Goal: Task Accomplishment & Management: Use online tool/utility

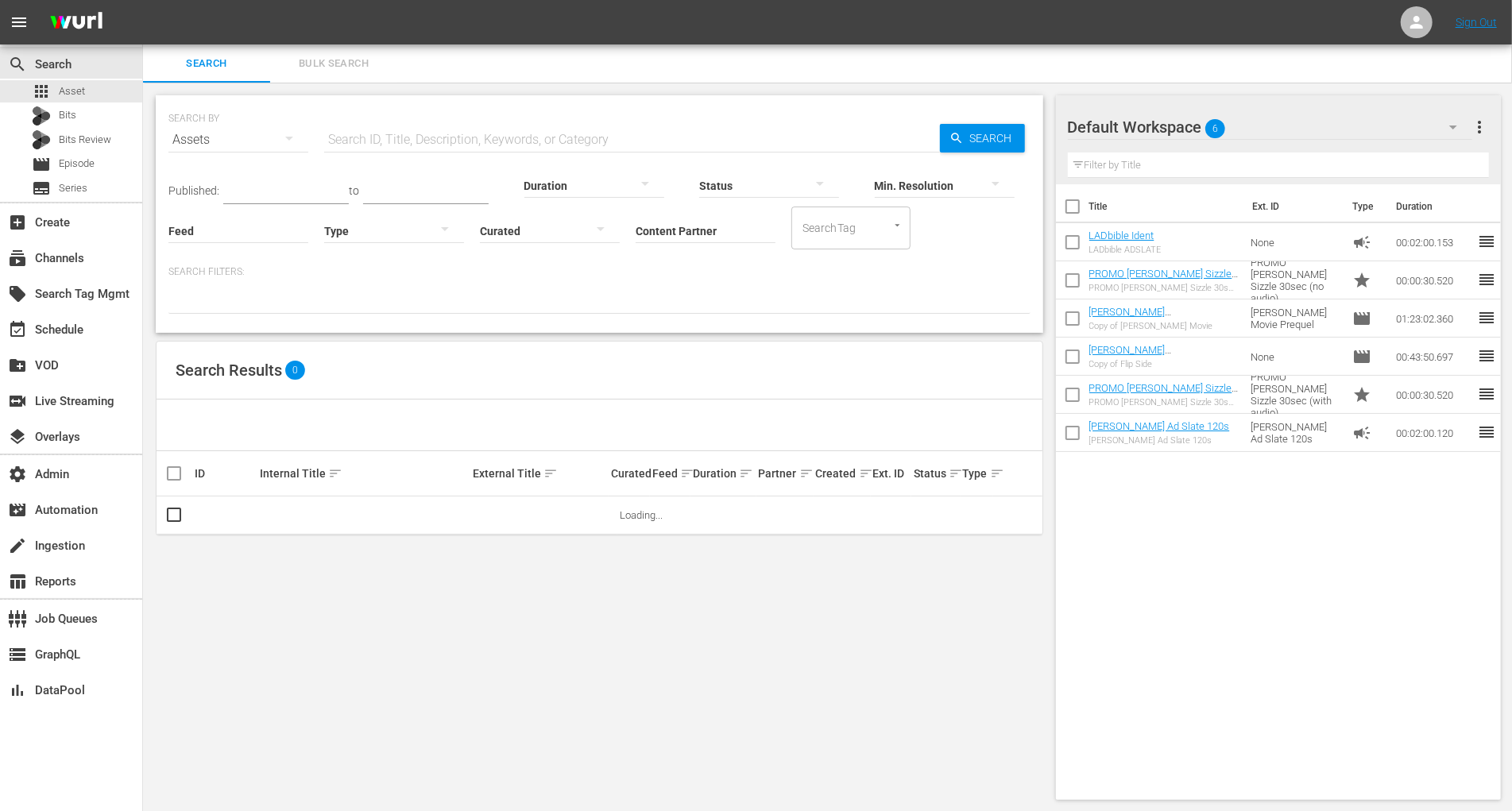
click at [371, 67] on span "Bulk Search" at bounding box center [333, 63] width 108 height 18
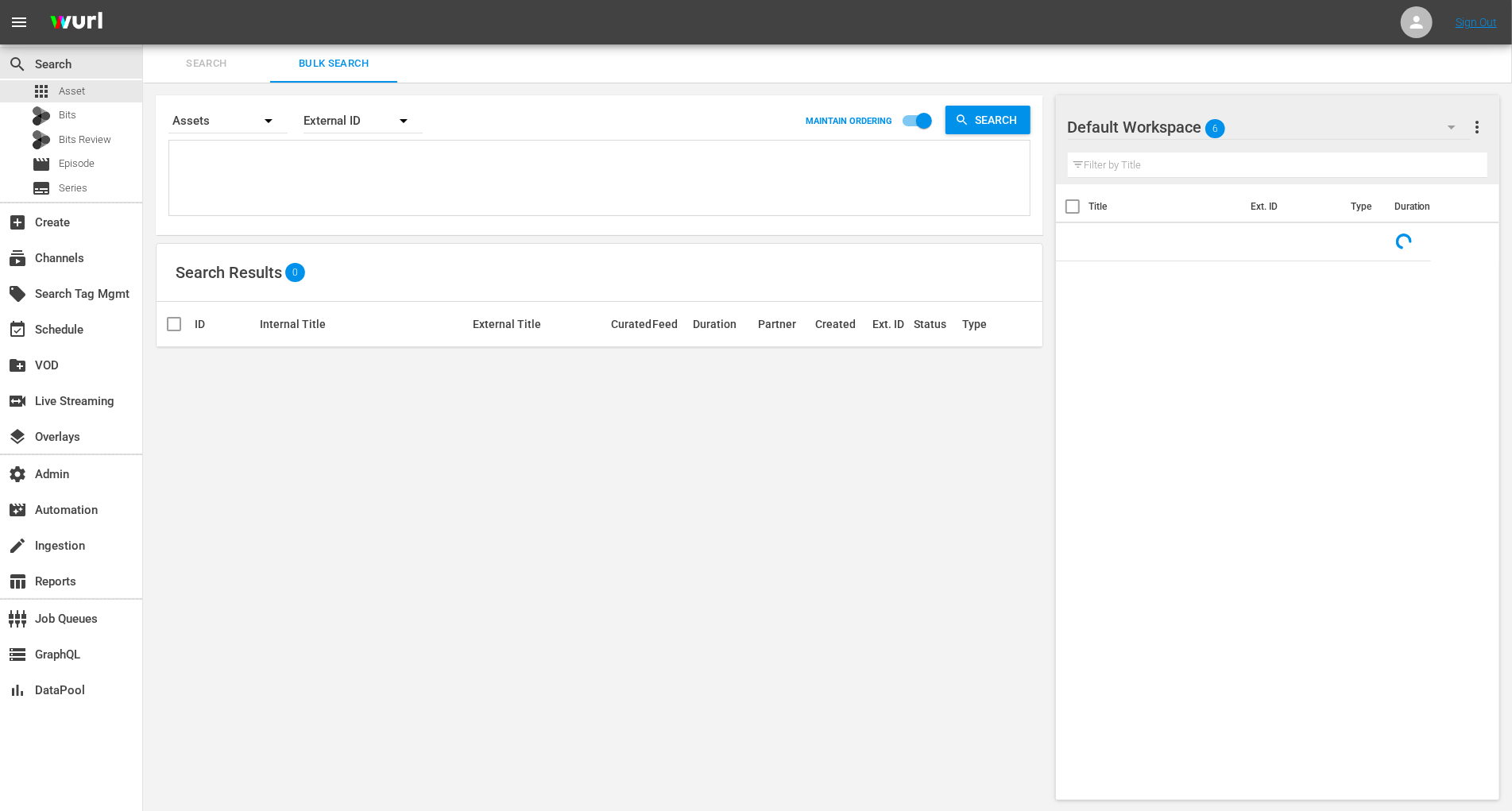
click at [295, 190] on textarea at bounding box center [601, 180] width 857 height 72
paste textarea "187329839 187329829 187329807 187329895 187329804 187329826 187329837 187329855…"
type textarea "187329839 187329829 187329807 187329895 187329804 187329826 187329837 187329855…"
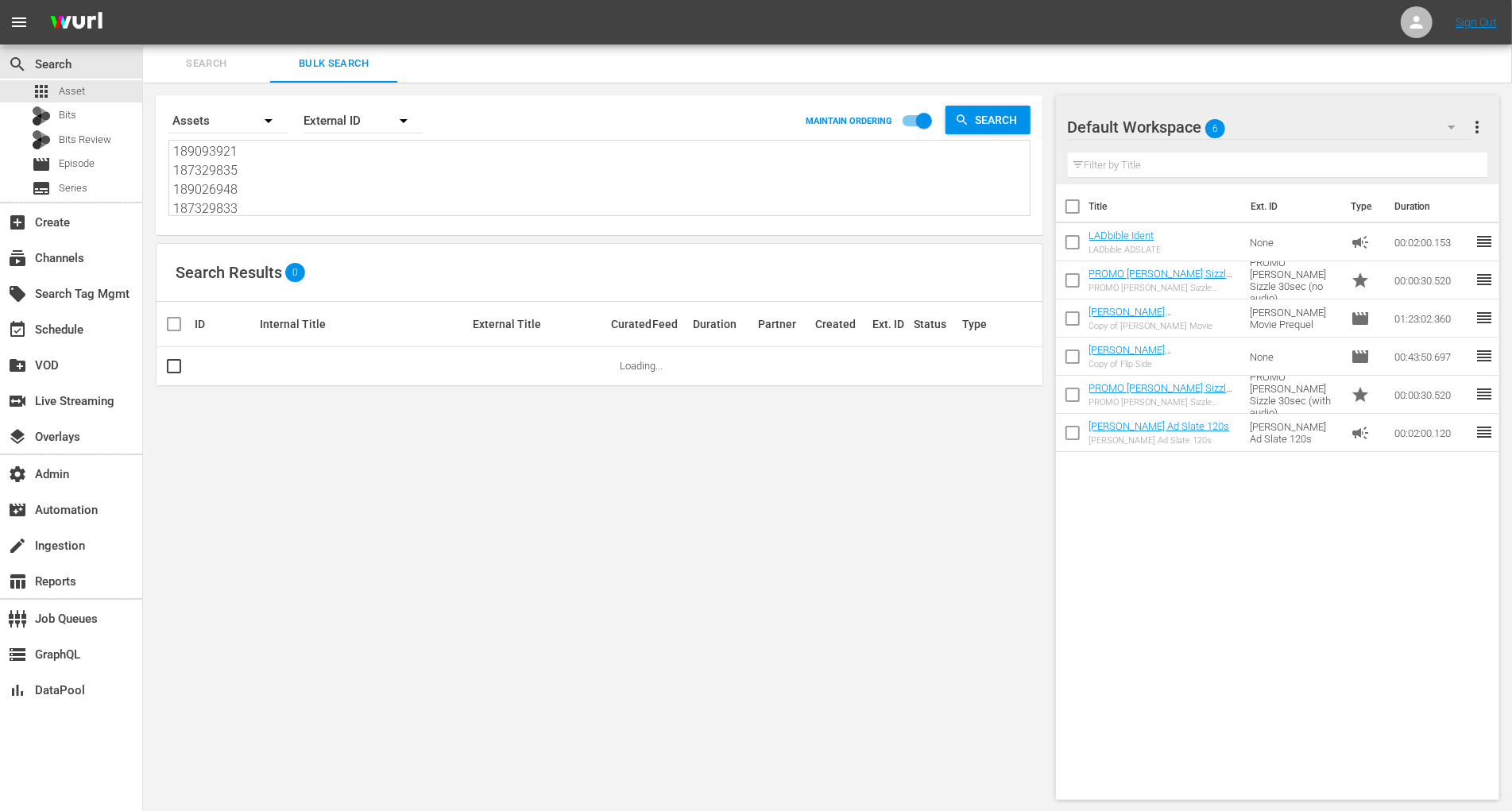
type textarea "187329839 187329829 187329807 187329895 187329804 187329826 187329837 187329855…"
click at [985, 136] on div "Search By Assets Order By External ID MAINTAIN ORDERING Search" at bounding box center [600, 121] width 862 height 38
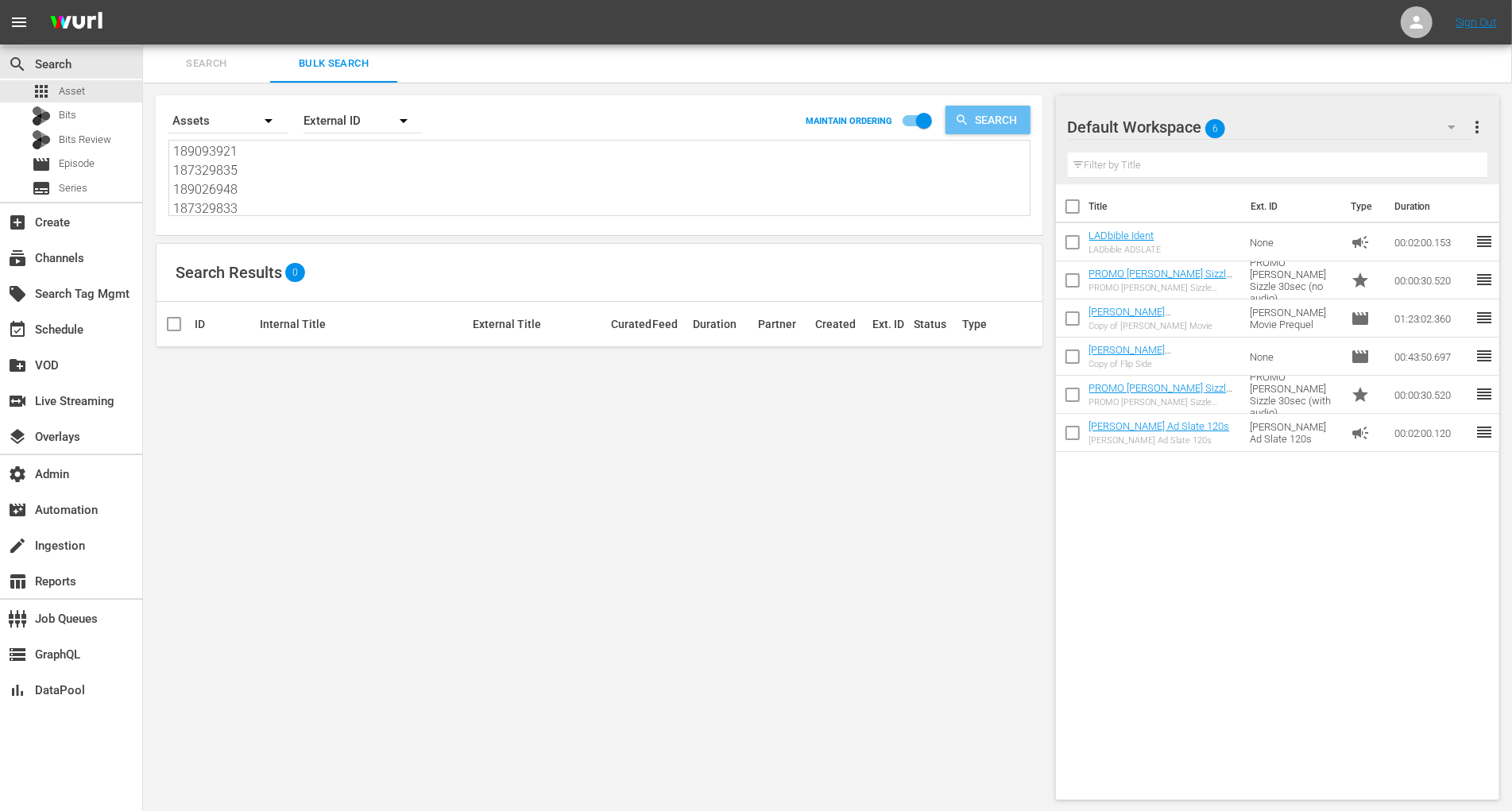
click at [988, 119] on span "Search" at bounding box center [1000, 120] width 61 height 29
click at [102, 122] on div "Bits" at bounding box center [71, 115] width 142 height 22
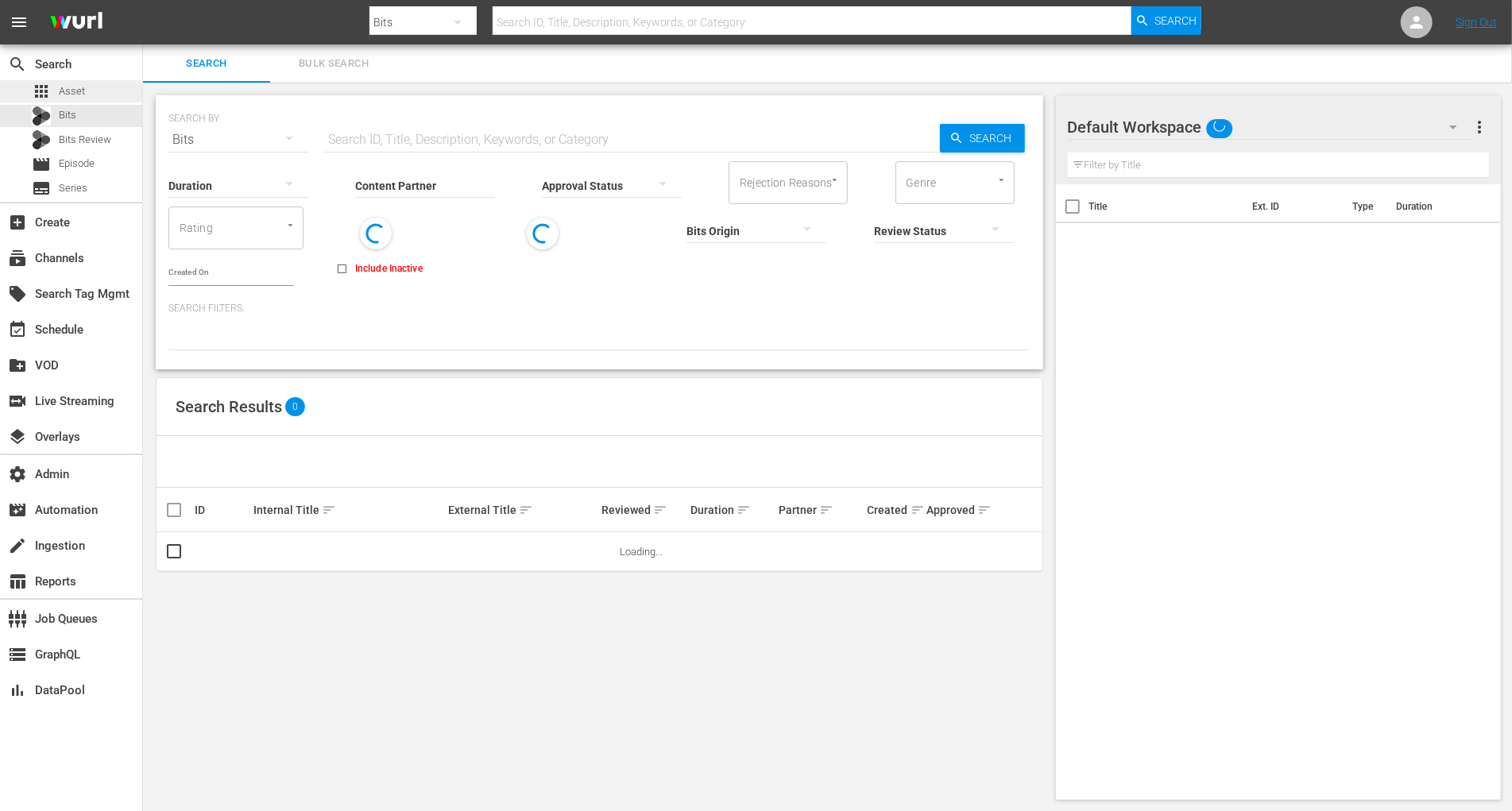
click at [89, 91] on div "apps Asset" at bounding box center [71, 91] width 142 height 22
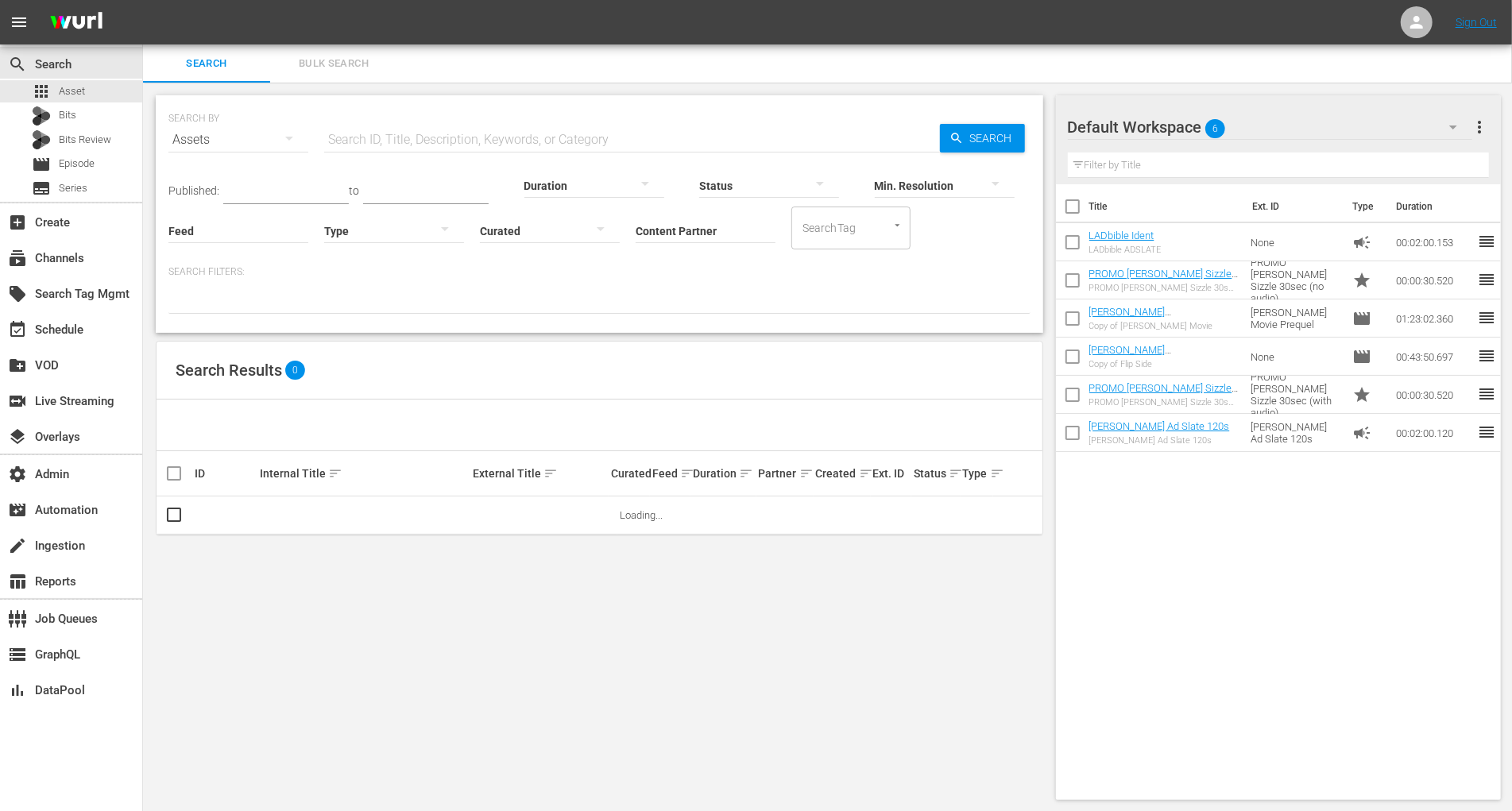
click at [346, 56] on span "Bulk Search" at bounding box center [333, 63] width 108 height 18
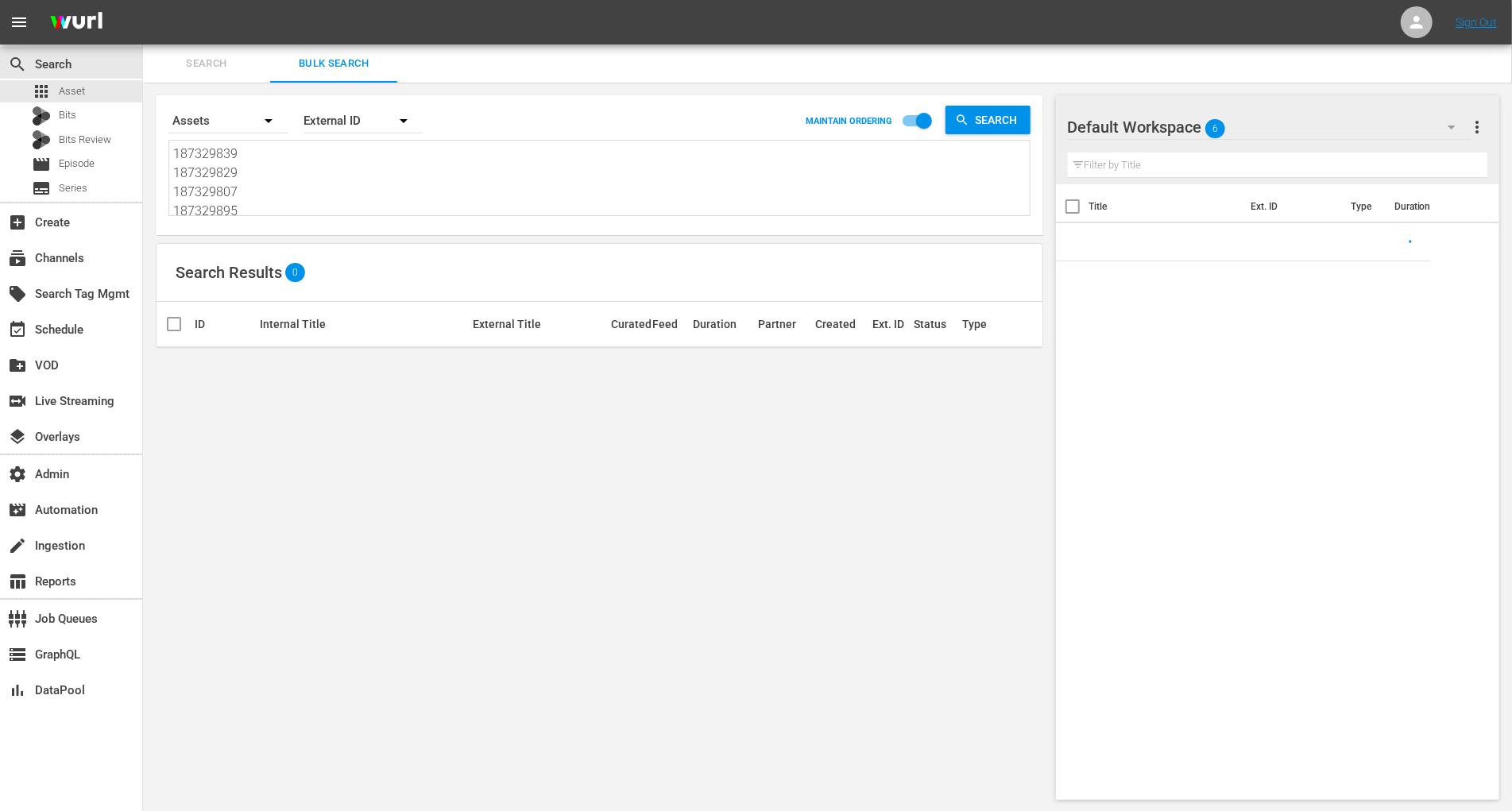
click at [338, 150] on textarea "187329839 187329829 187329807 187329895 187329804 187329826 187329837 187329855…" at bounding box center [601, 180] width 857 height 72
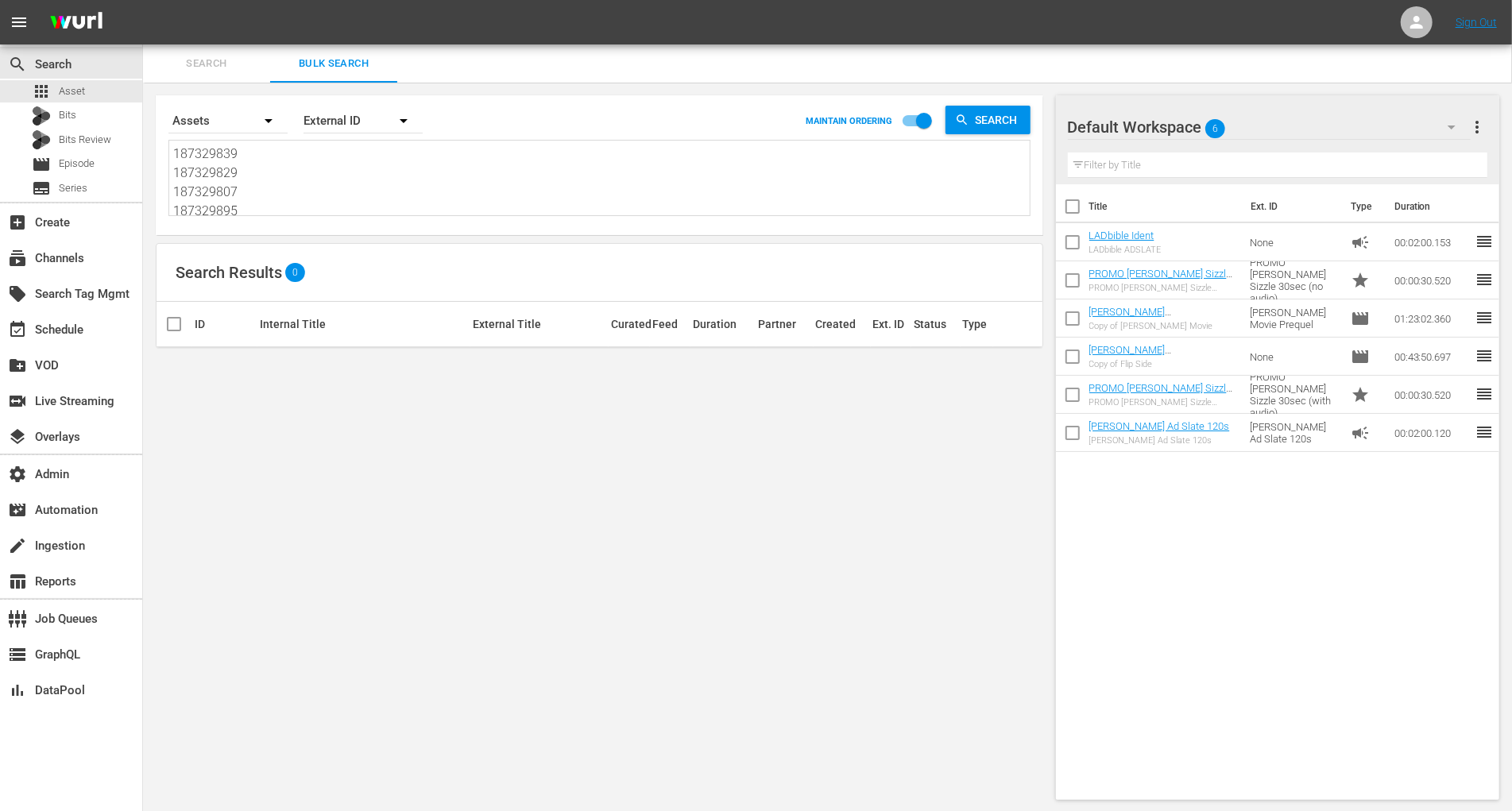
paste textarea "187329839 187329829 187329807 187329895 187329804 187329826 187329837 187329855…"
type textarea "187329839187329839 187329829 187329807 187329895 187329804 187329826 187329837 …"
click at [356, 122] on div "External ID" at bounding box center [363, 121] width 119 height 44
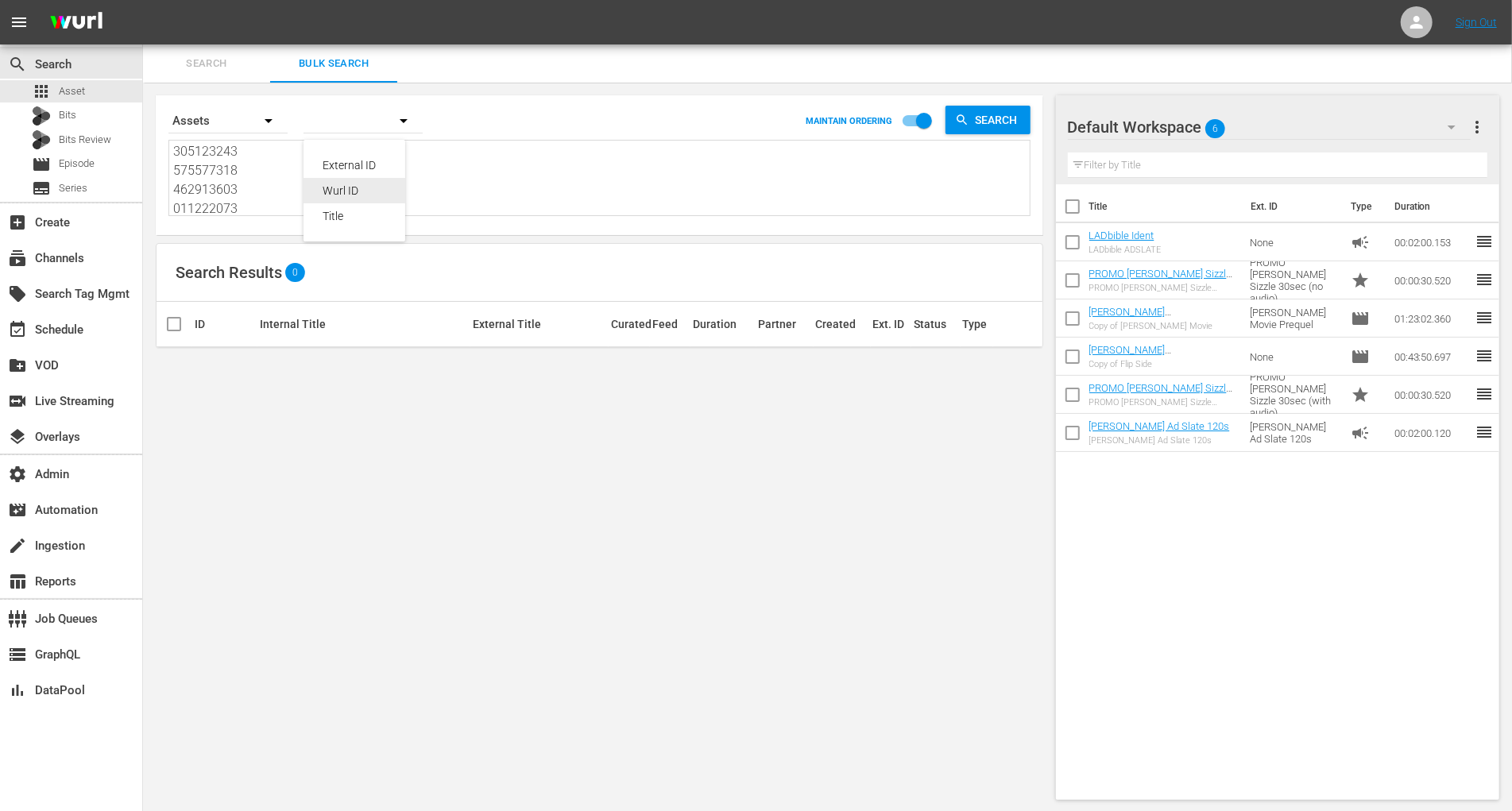
click at [363, 187] on div "Wurl ID" at bounding box center [354, 190] width 63 height 25
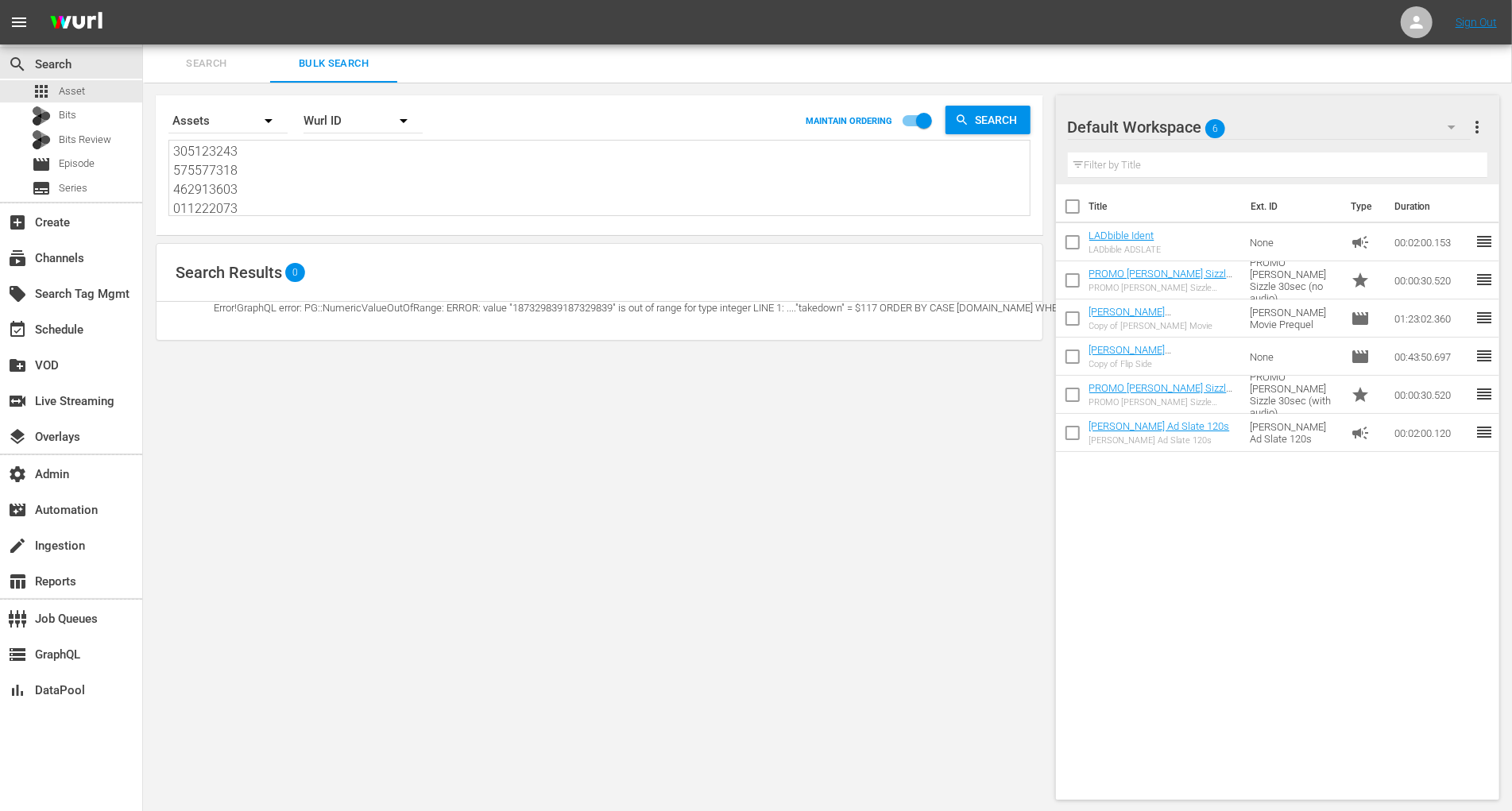
click at [363, 187] on textarea at bounding box center [601, 179] width 857 height 72
paste textarea "187329839 187329829 187329807 187329895 187329804 187329826 187329837 187329855…"
type textarea "187329839 187329829 187329807 187329895 187329804 187329826 187329837 187329855…"
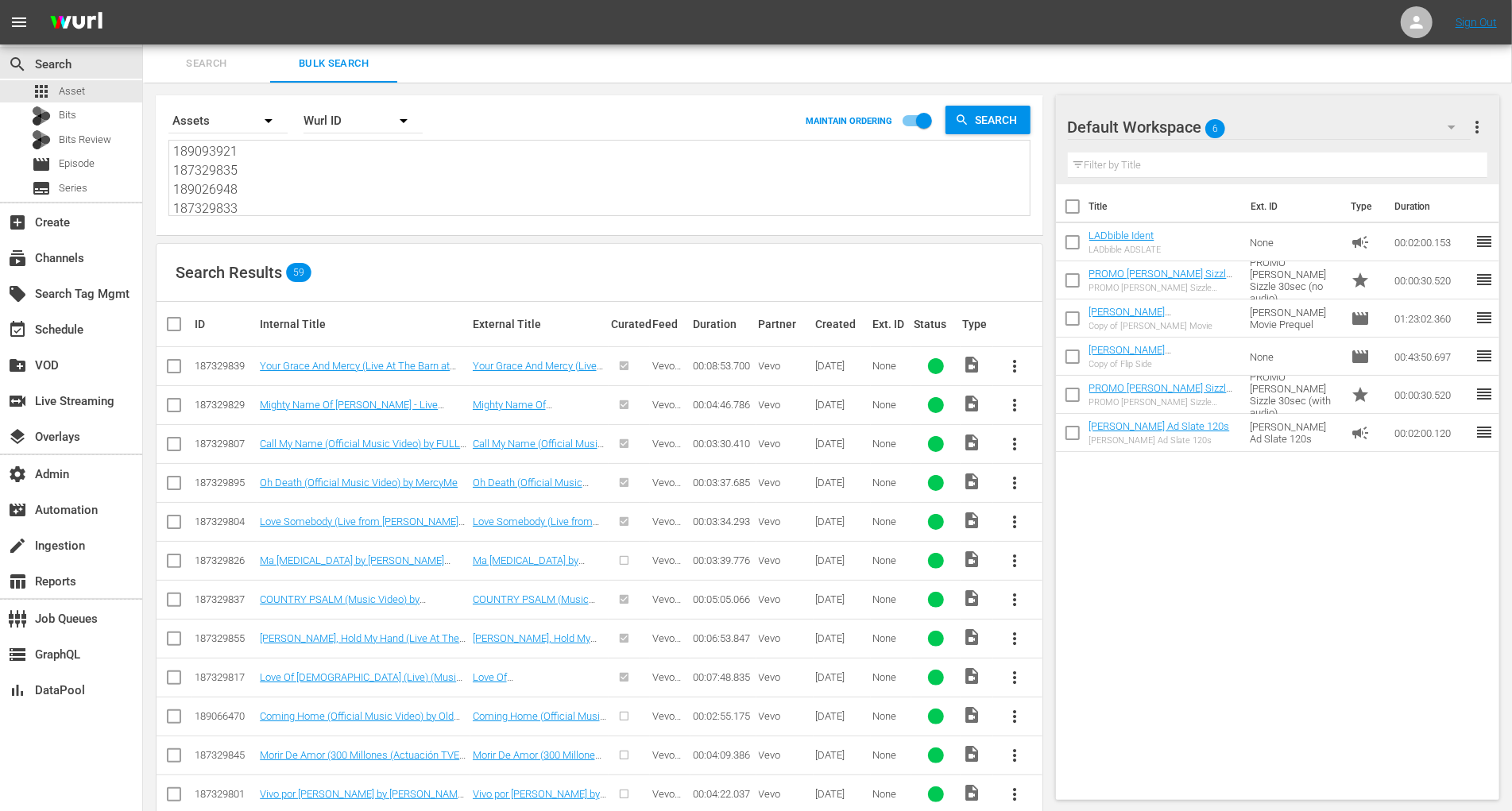
type textarea "187329839 187329829 187329807 187329895 187329804 187329826 187329837 187329855…"
click at [179, 323] on input "checkbox" at bounding box center [179, 324] width 32 height 19
checkbox input "true"
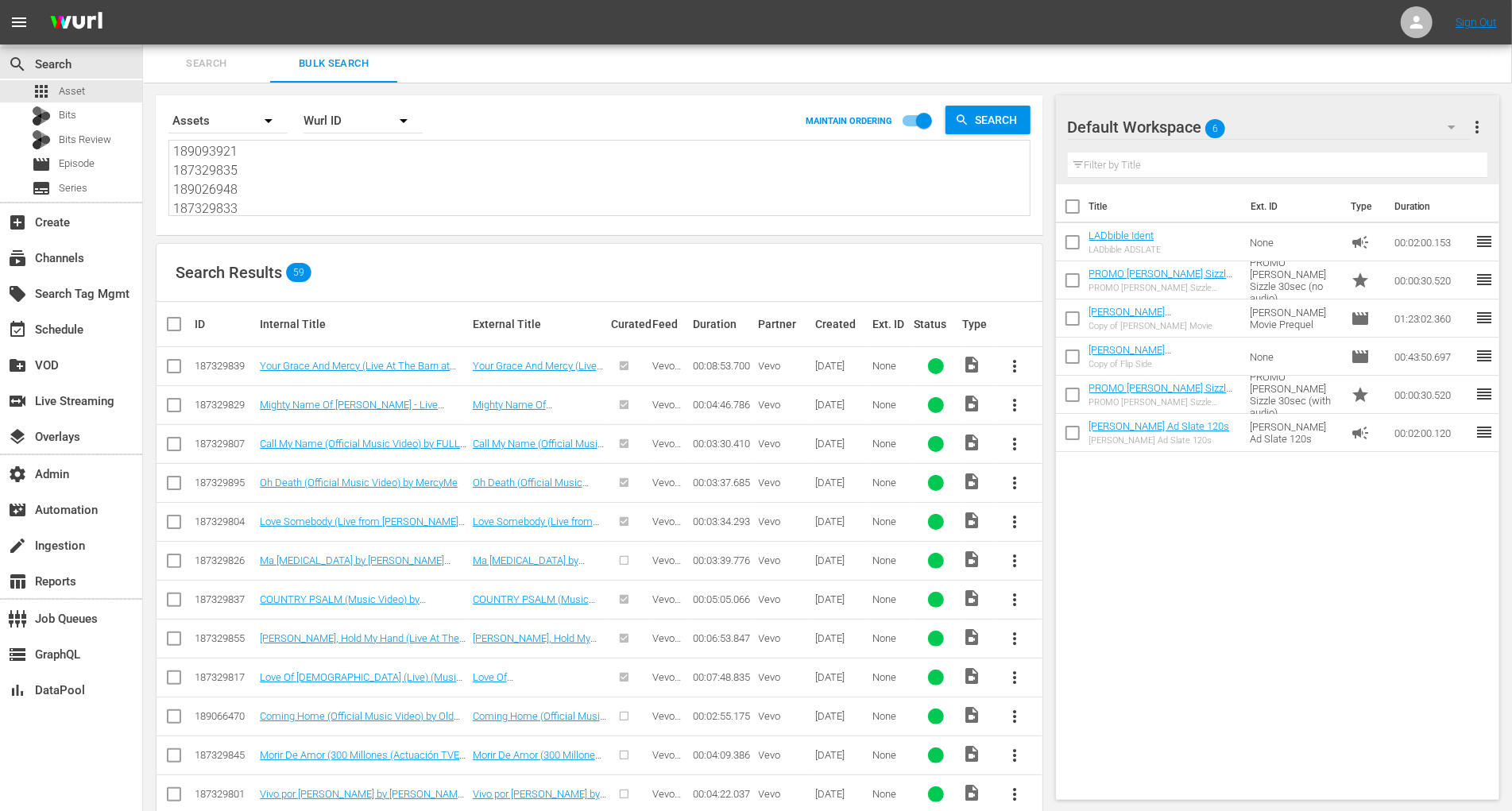
checkbox input "true"
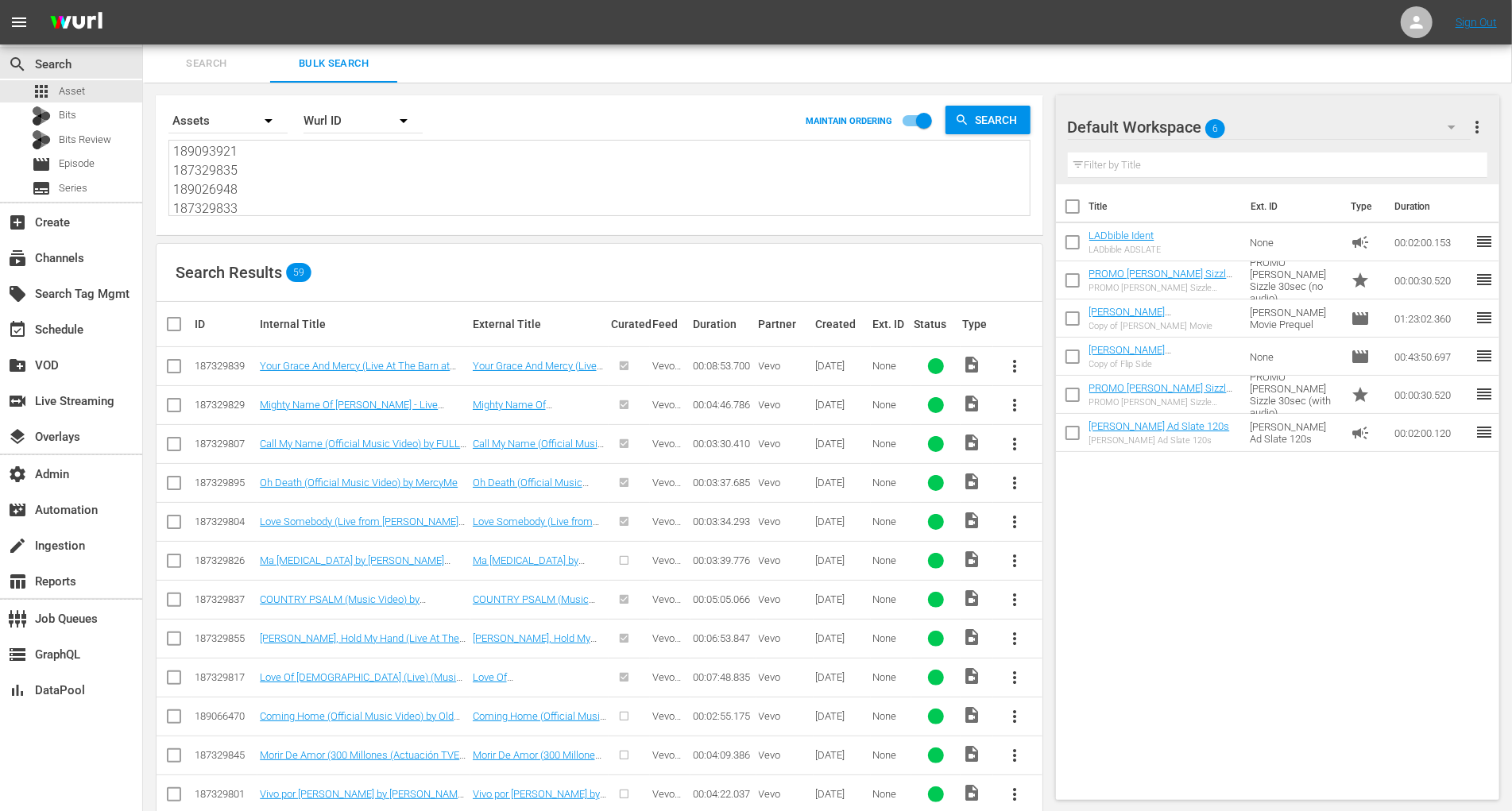
checkbox input "true"
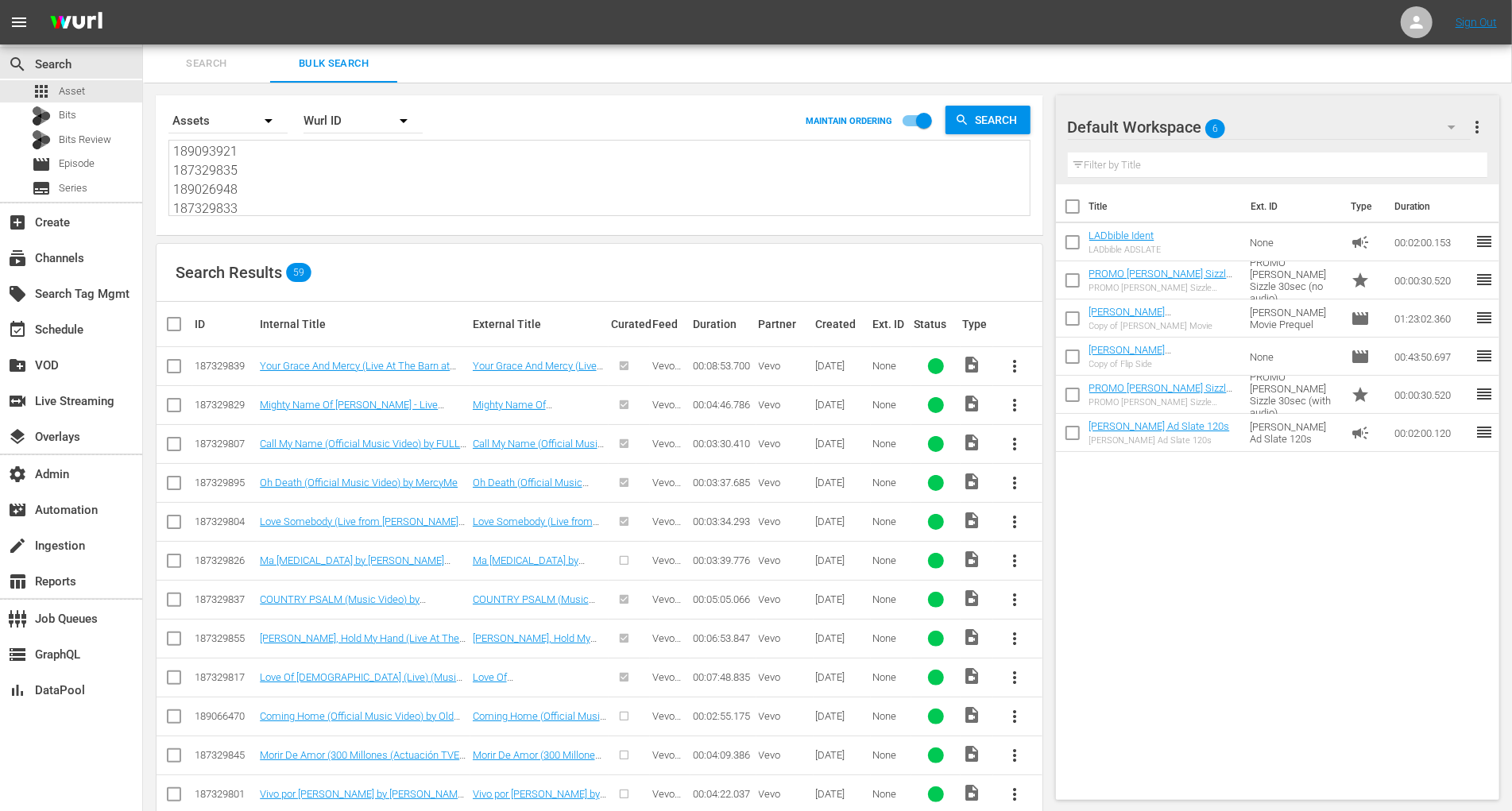
checkbox input "true"
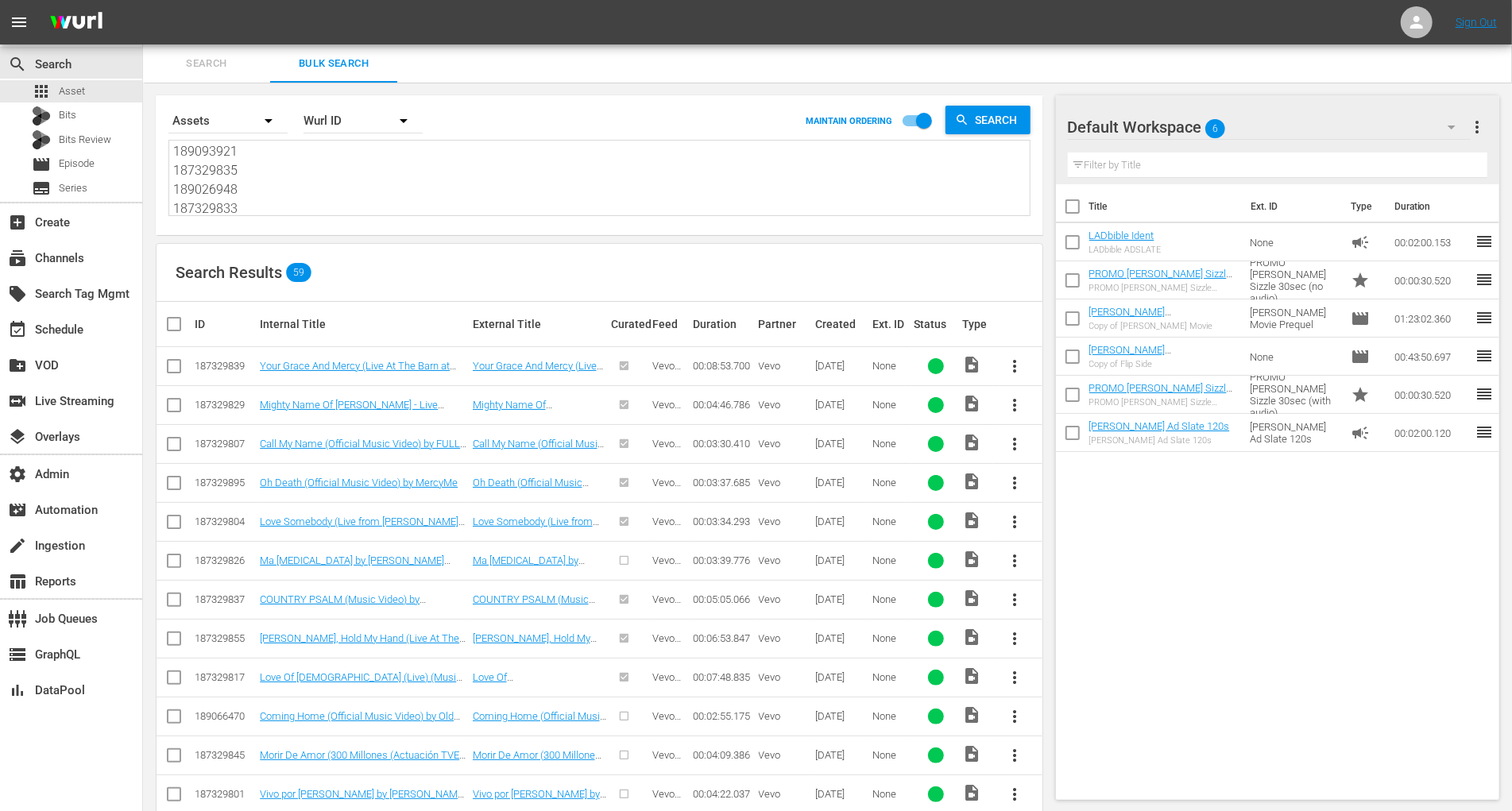
checkbox input "true"
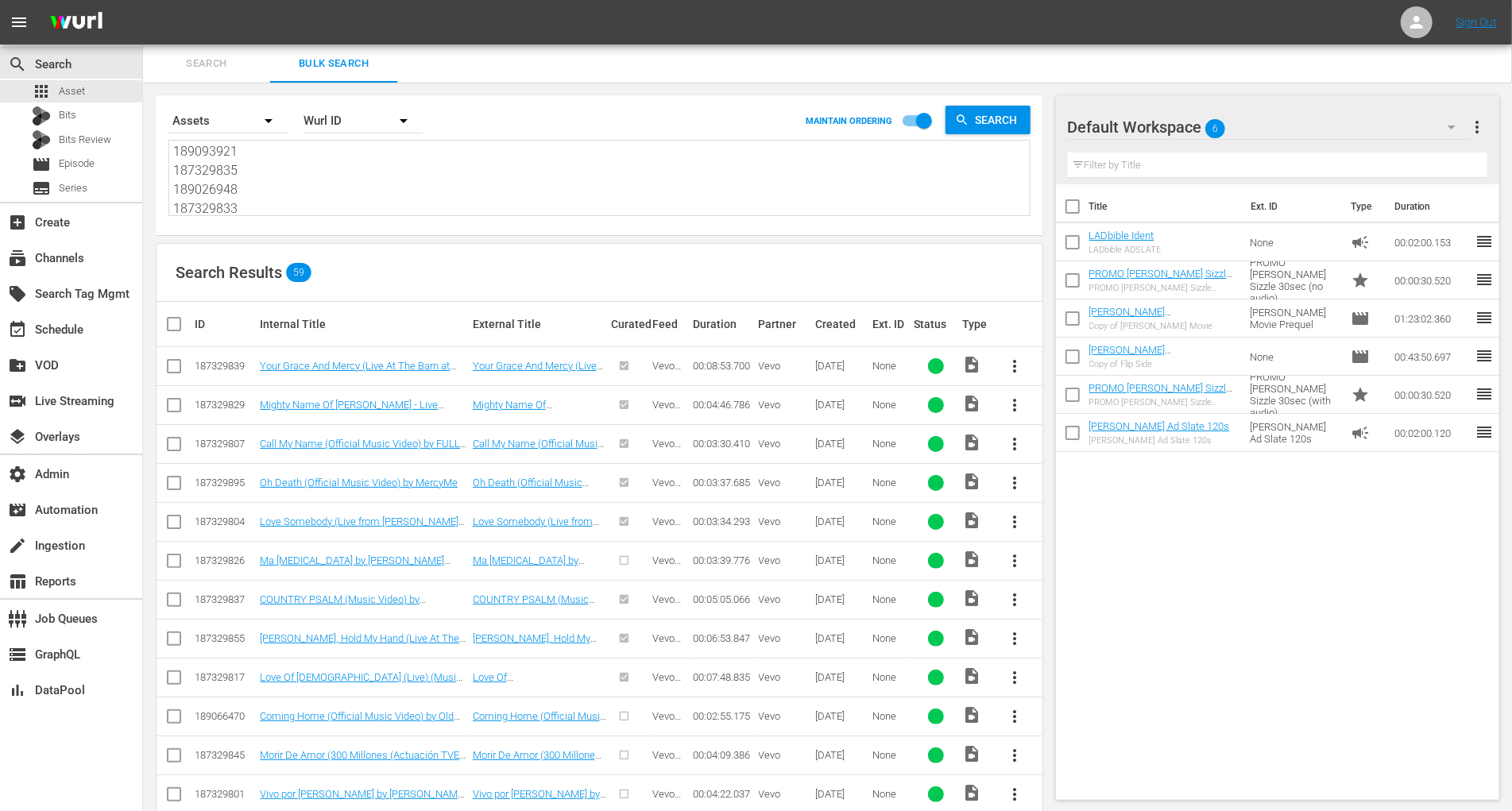
checkbox input "true"
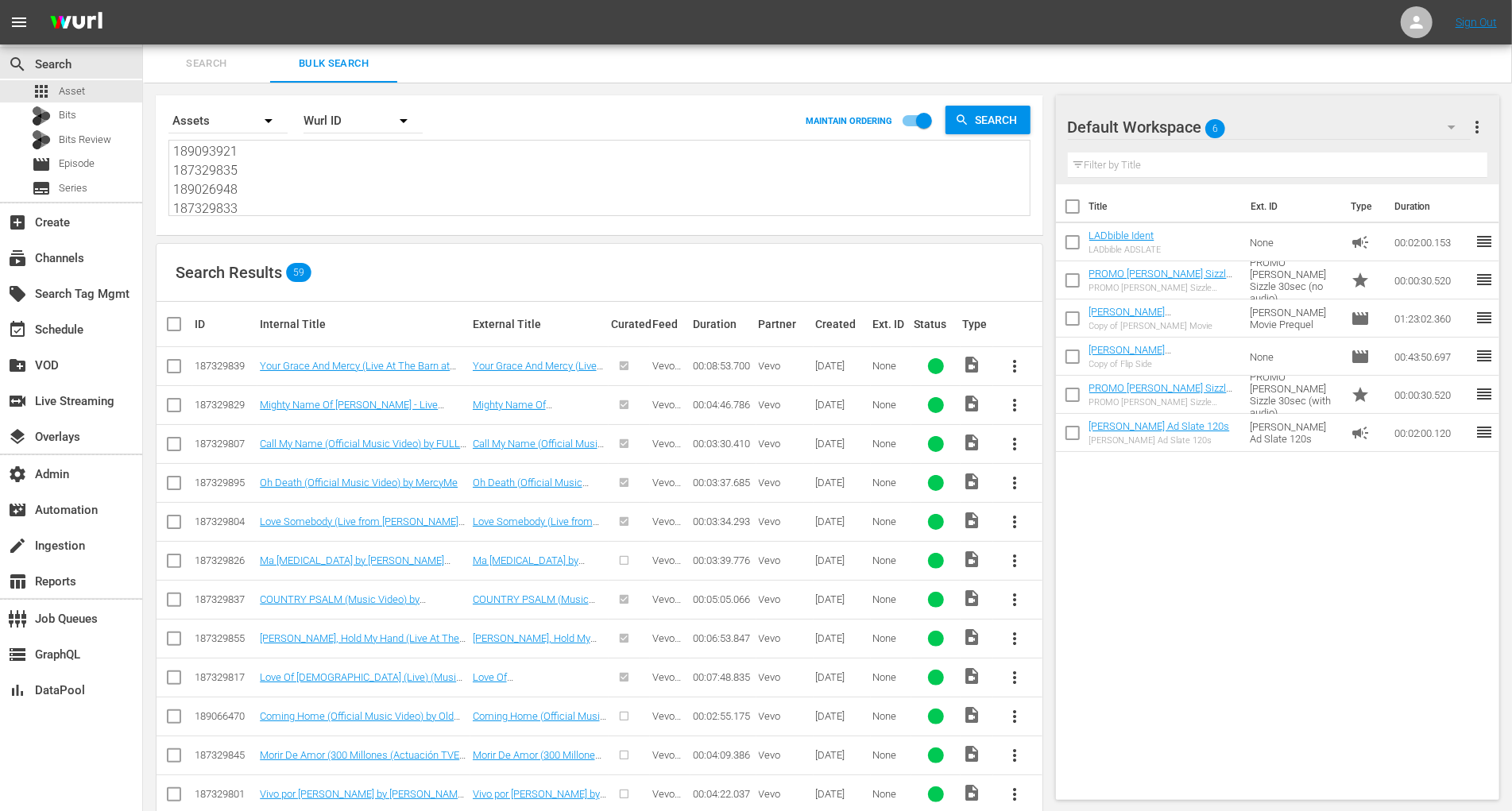
checkbox input "true"
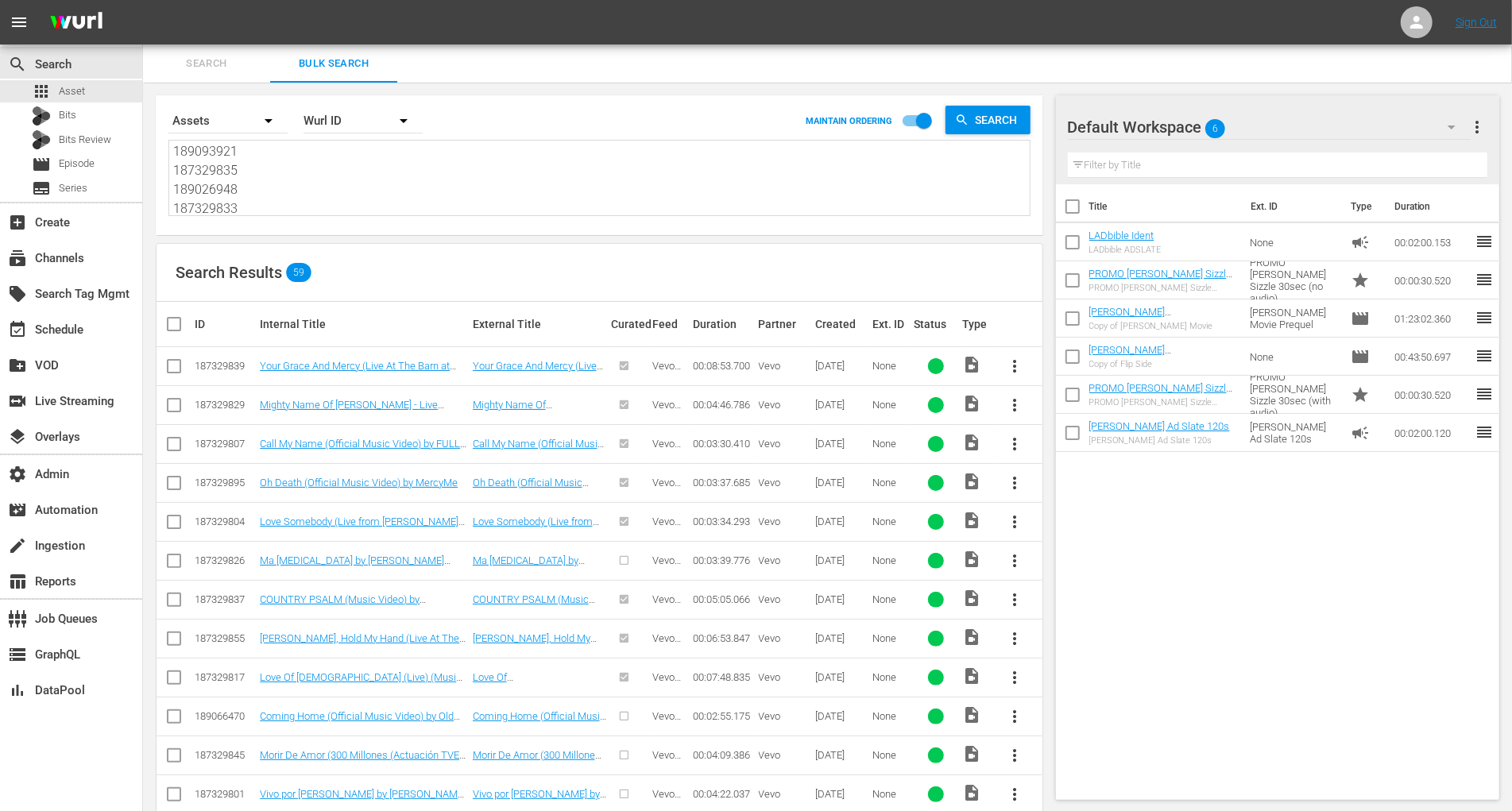
checkbox input "true"
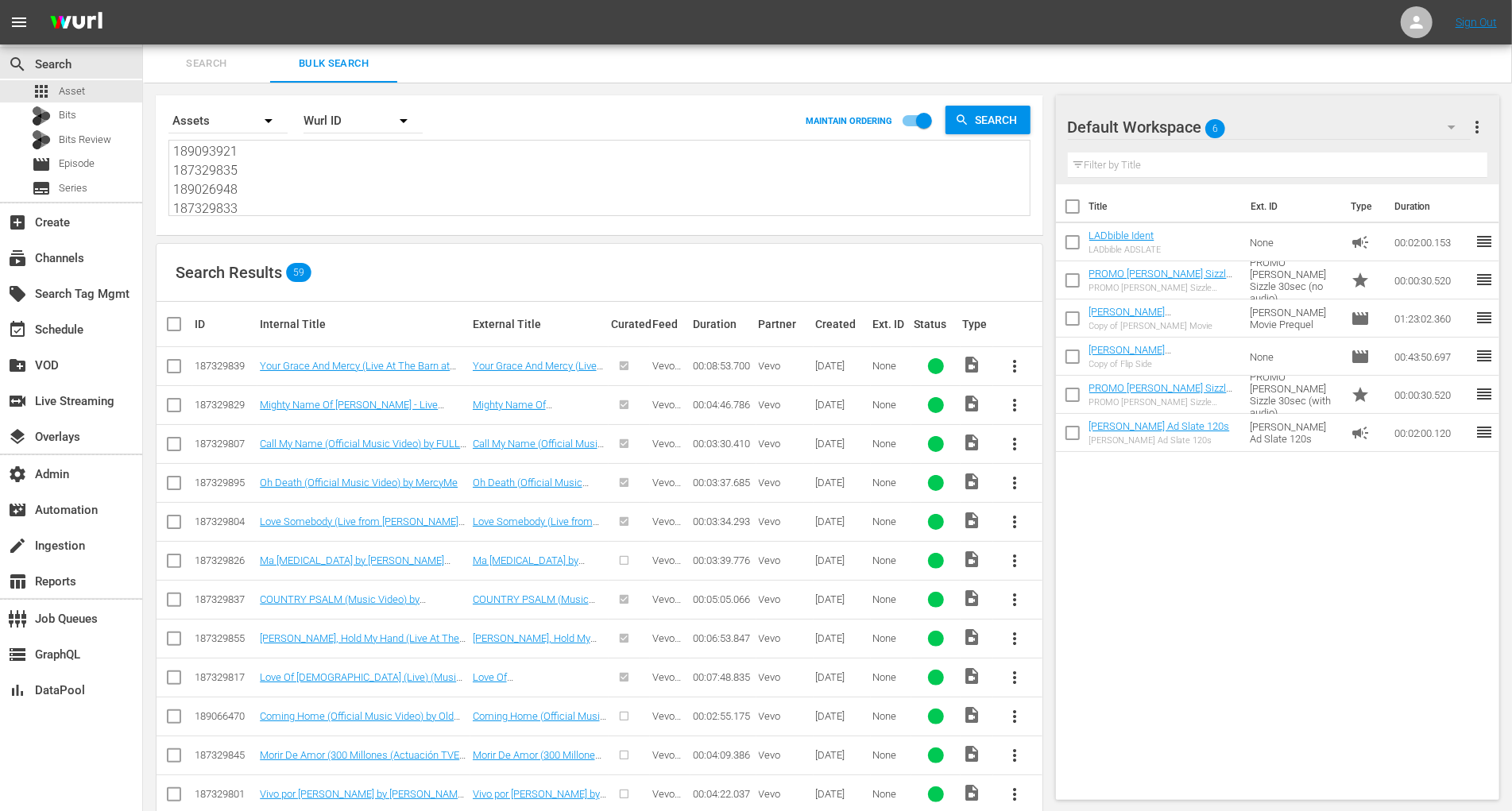
checkbox input "true"
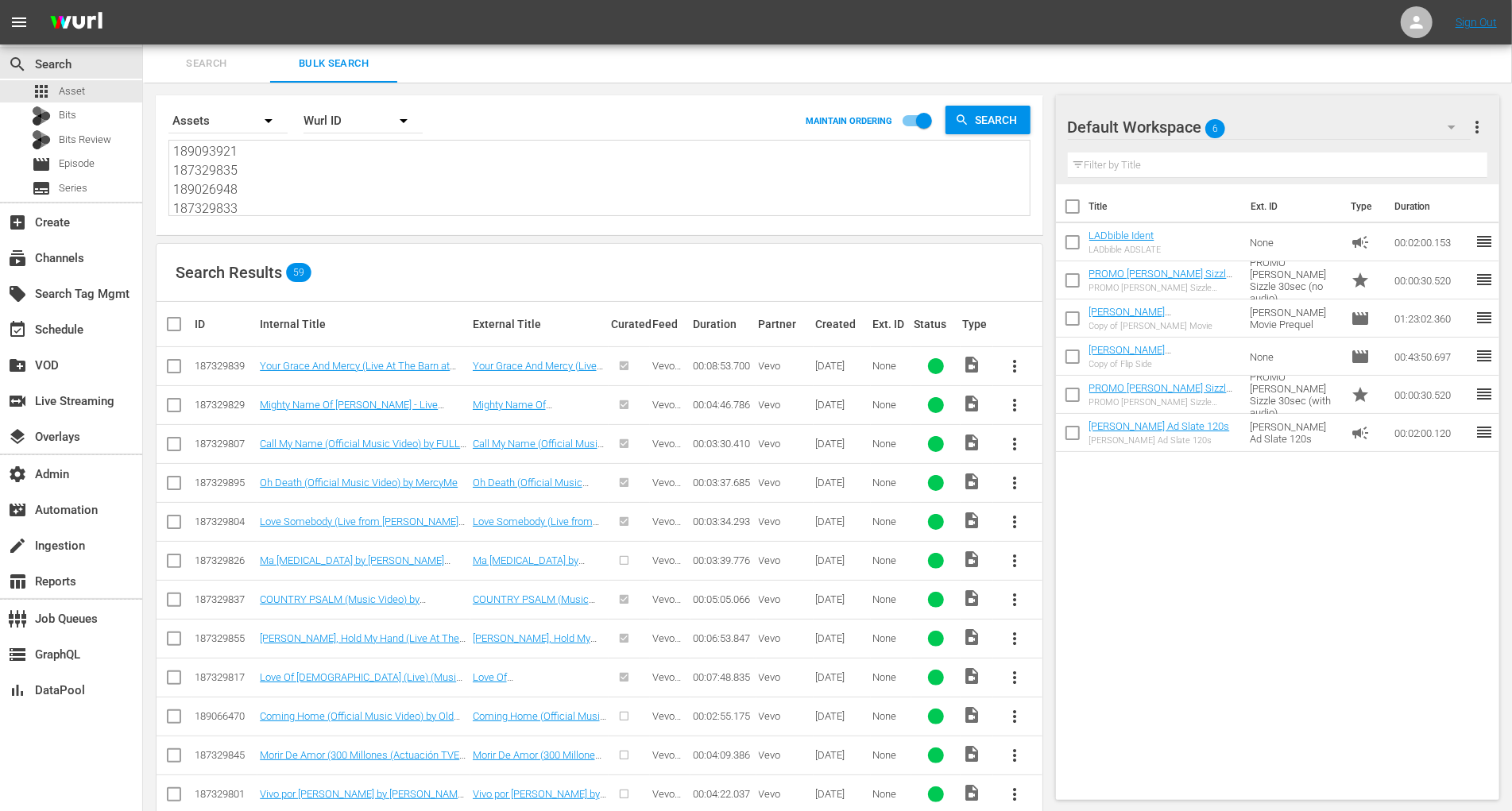
checkbox input "true"
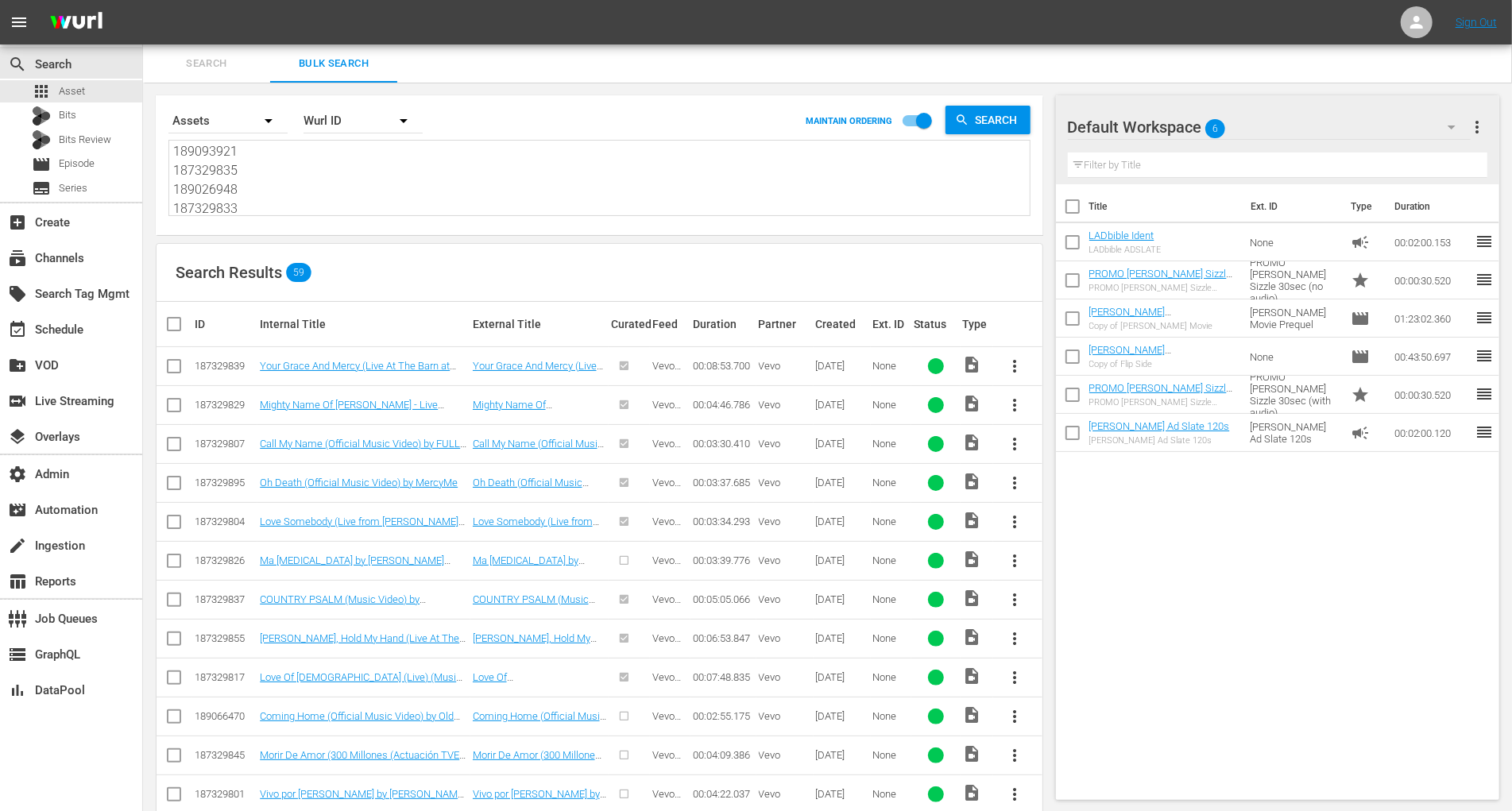
checkbox input "true"
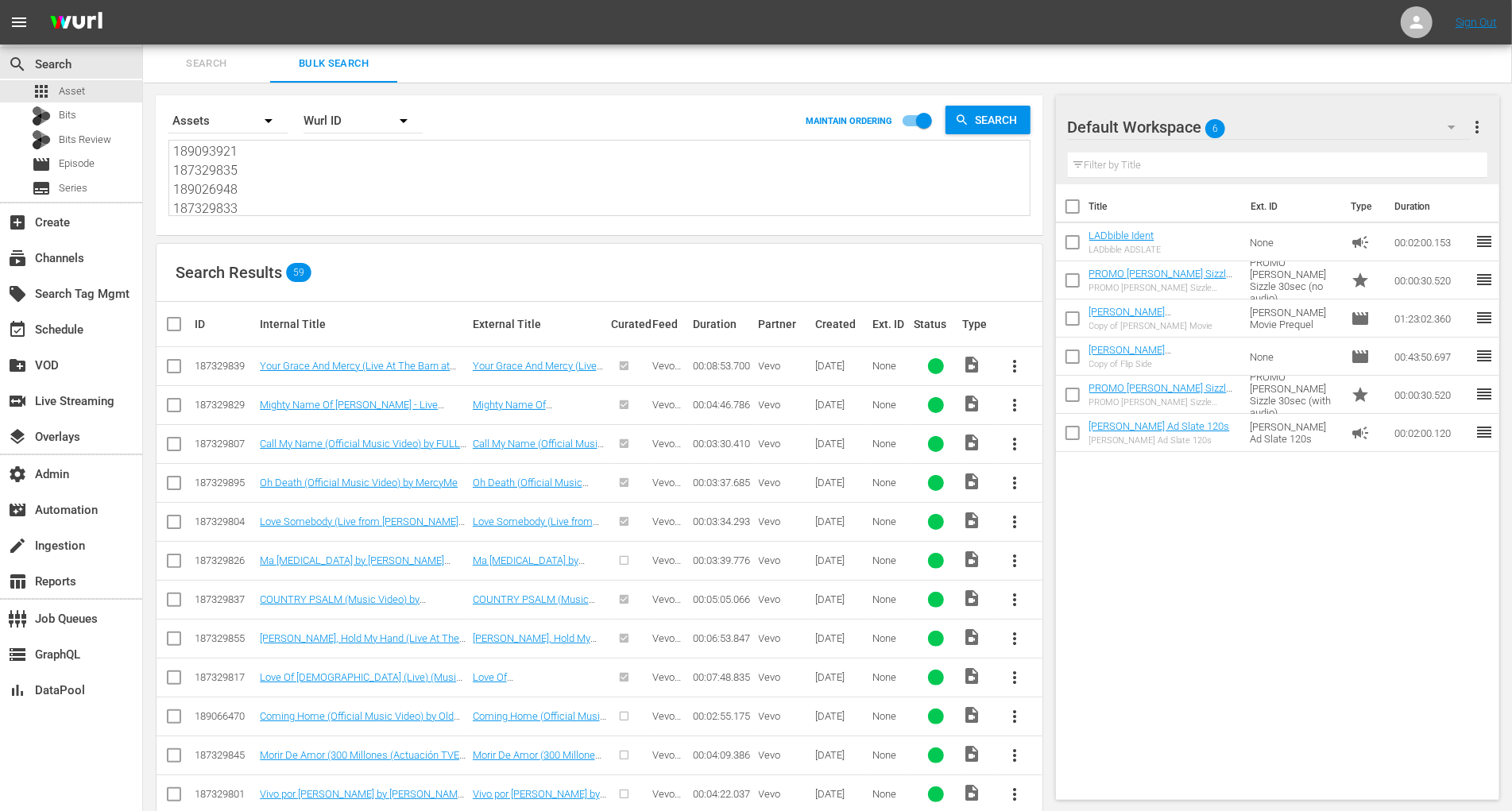
checkbox input "true"
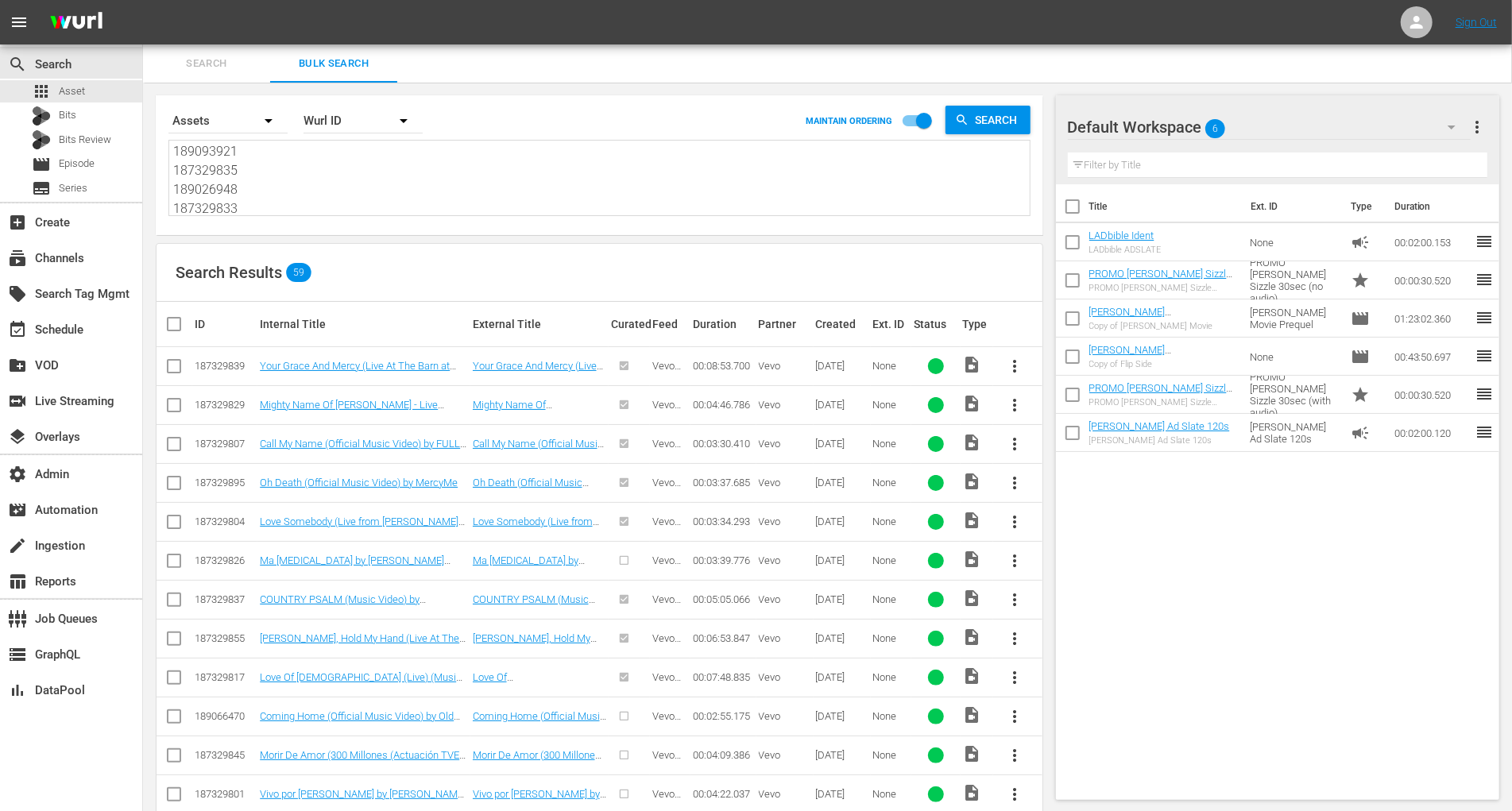
checkbox input "true"
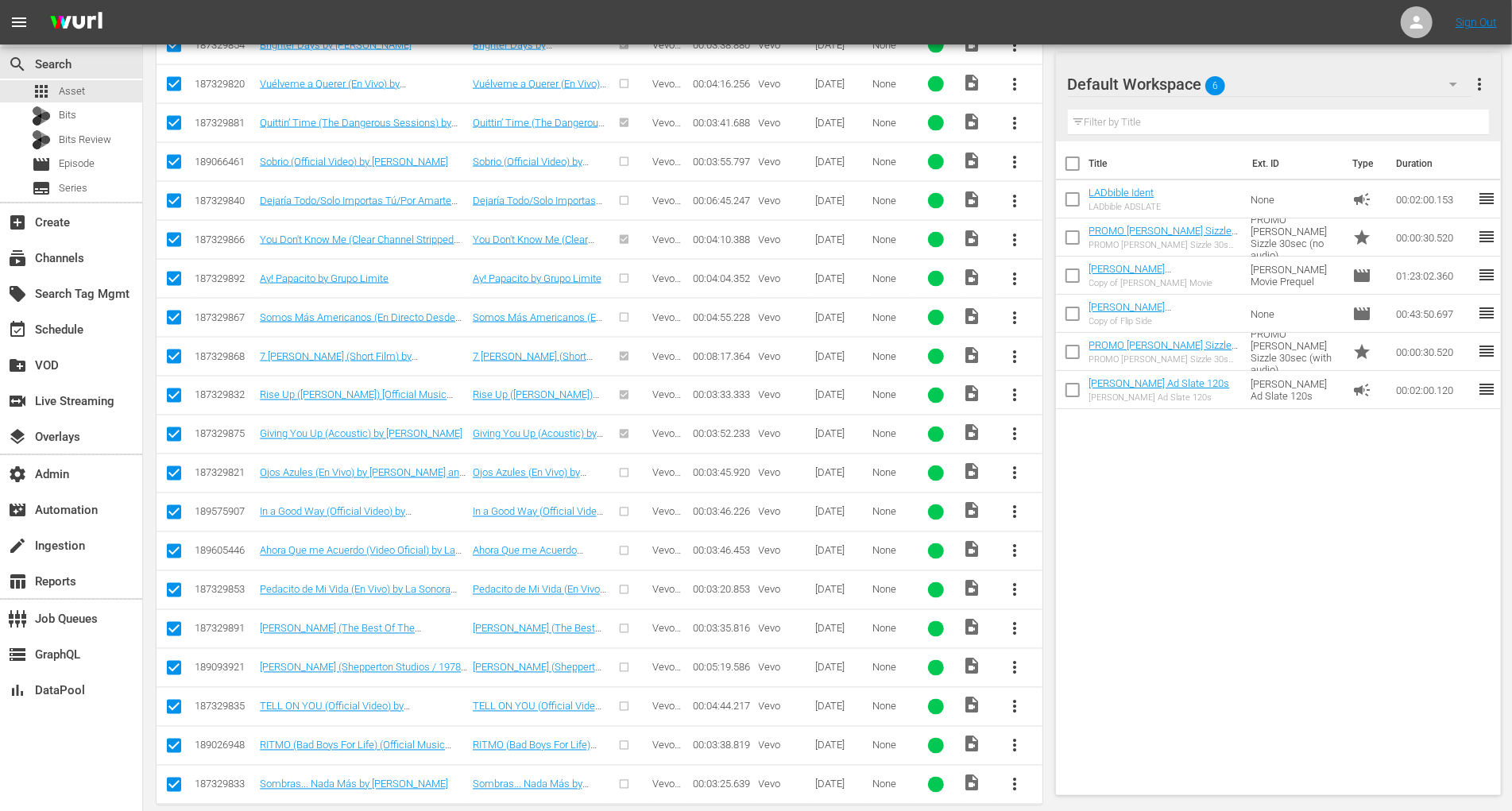
scroll to position [0, 0]
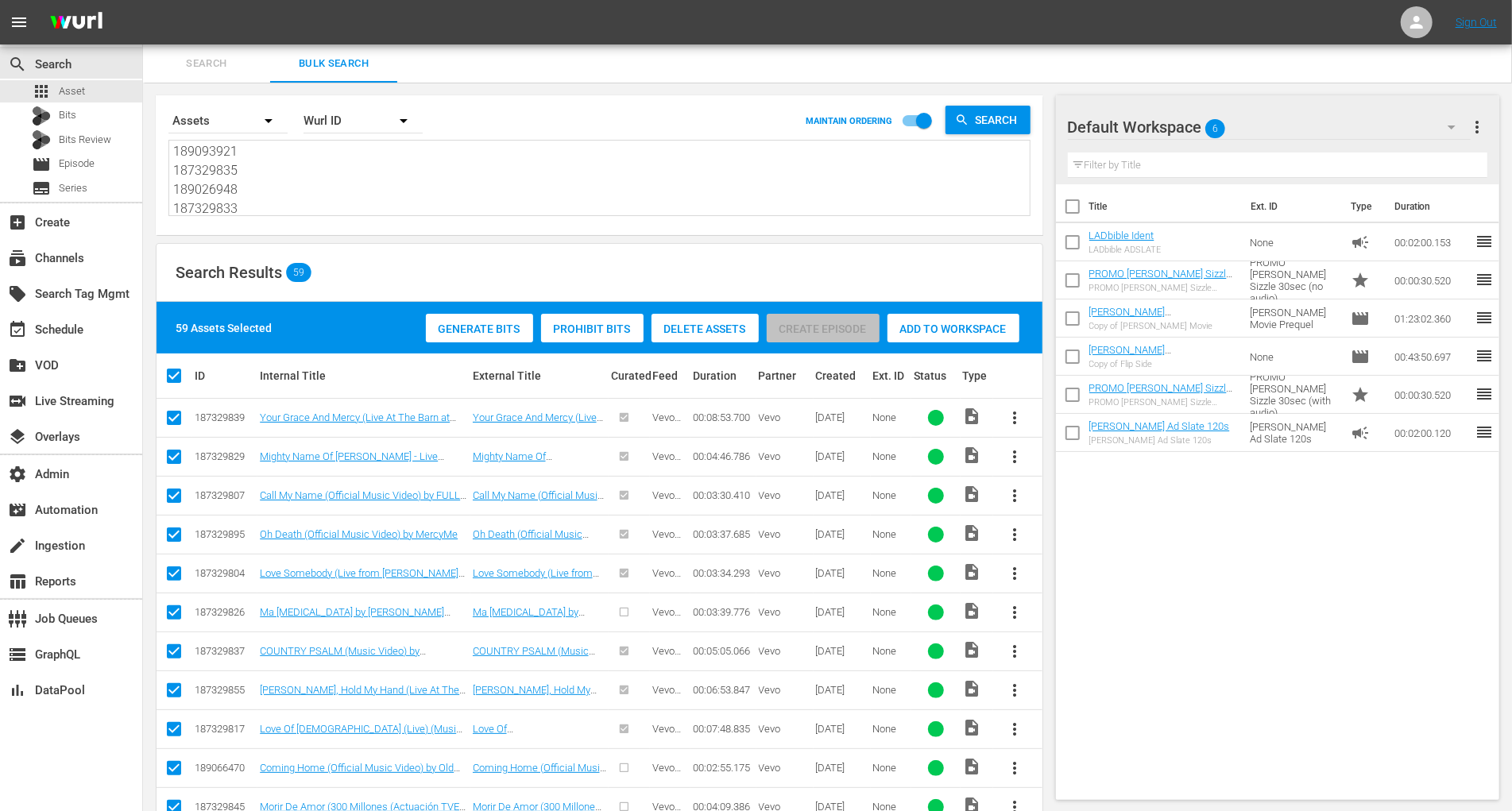
click at [485, 327] on span "Generate Bits" at bounding box center [480, 328] width 107 height 12
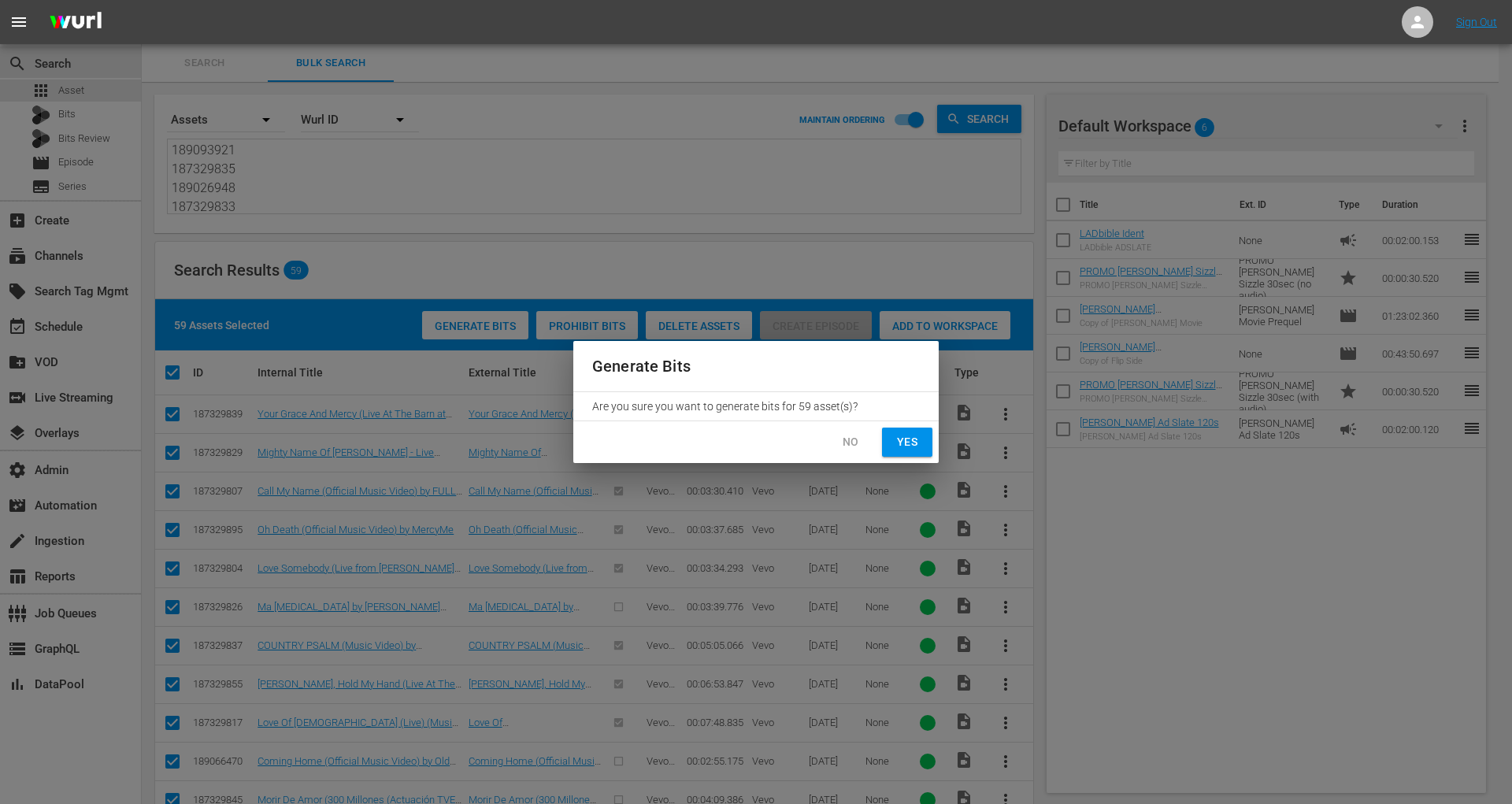
click at [903, 442] on span "Yes" at bounding box center [907, 442] width 25 height 20
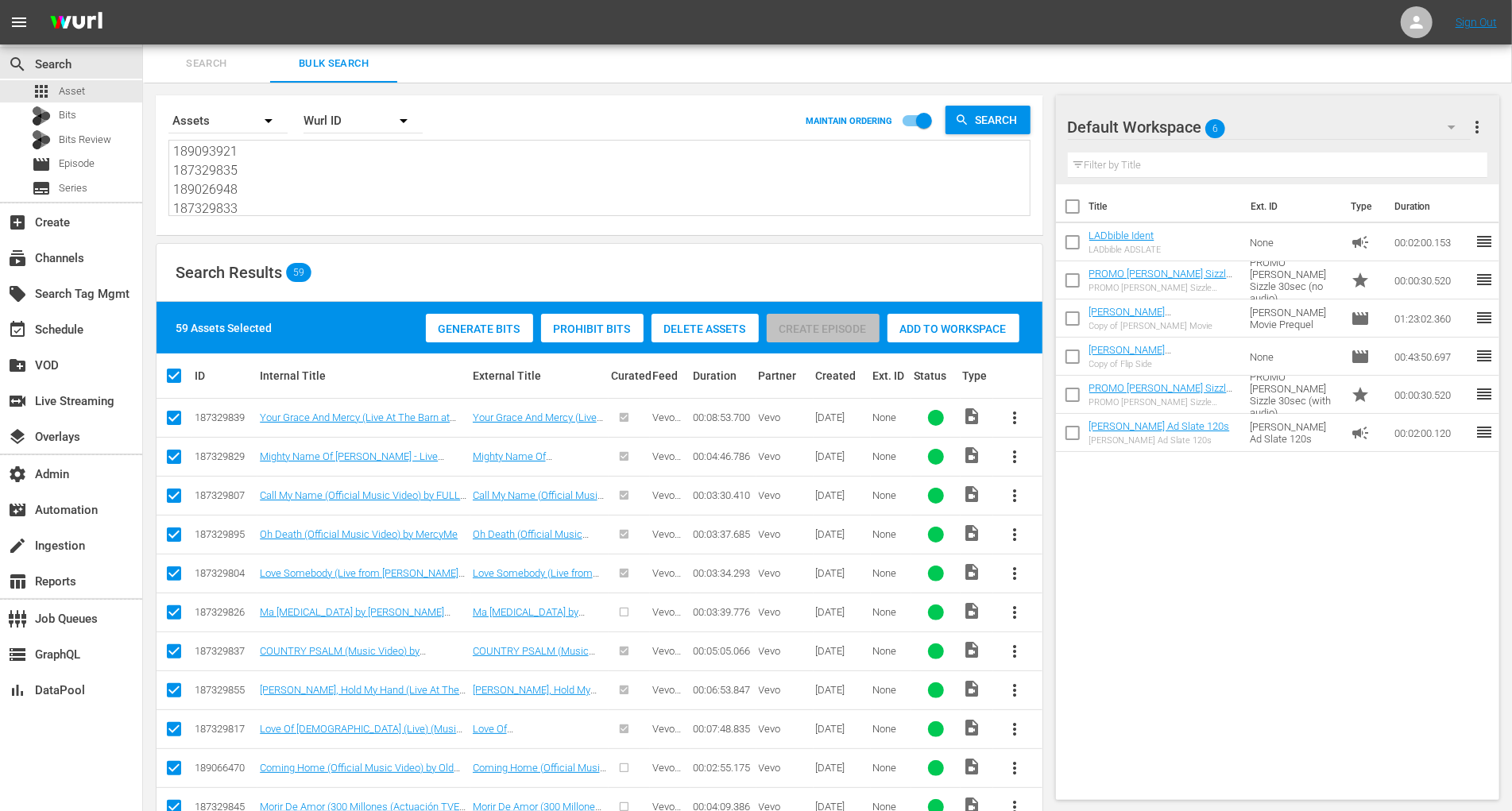
click at [281, 180] on textarea "187329839 187329829 187329807 187329895 187329804 187329826 187329837 187329855…" at bounding box center [601, 179] width 857 height 72
click at [364, 172] on textarea "187329839 187329829 187329807 187329895 187329804 187329826 187329837 187329855…" at bounding box center [601, 179] width 857 height 72
paste textarea "22 189066462 187329806 189066465 189066463 187329808 187329858 187329836 189093…"
type textarea "187329822 189066462 187329806 189066465 189066463 187329808 187329858 187329836…"
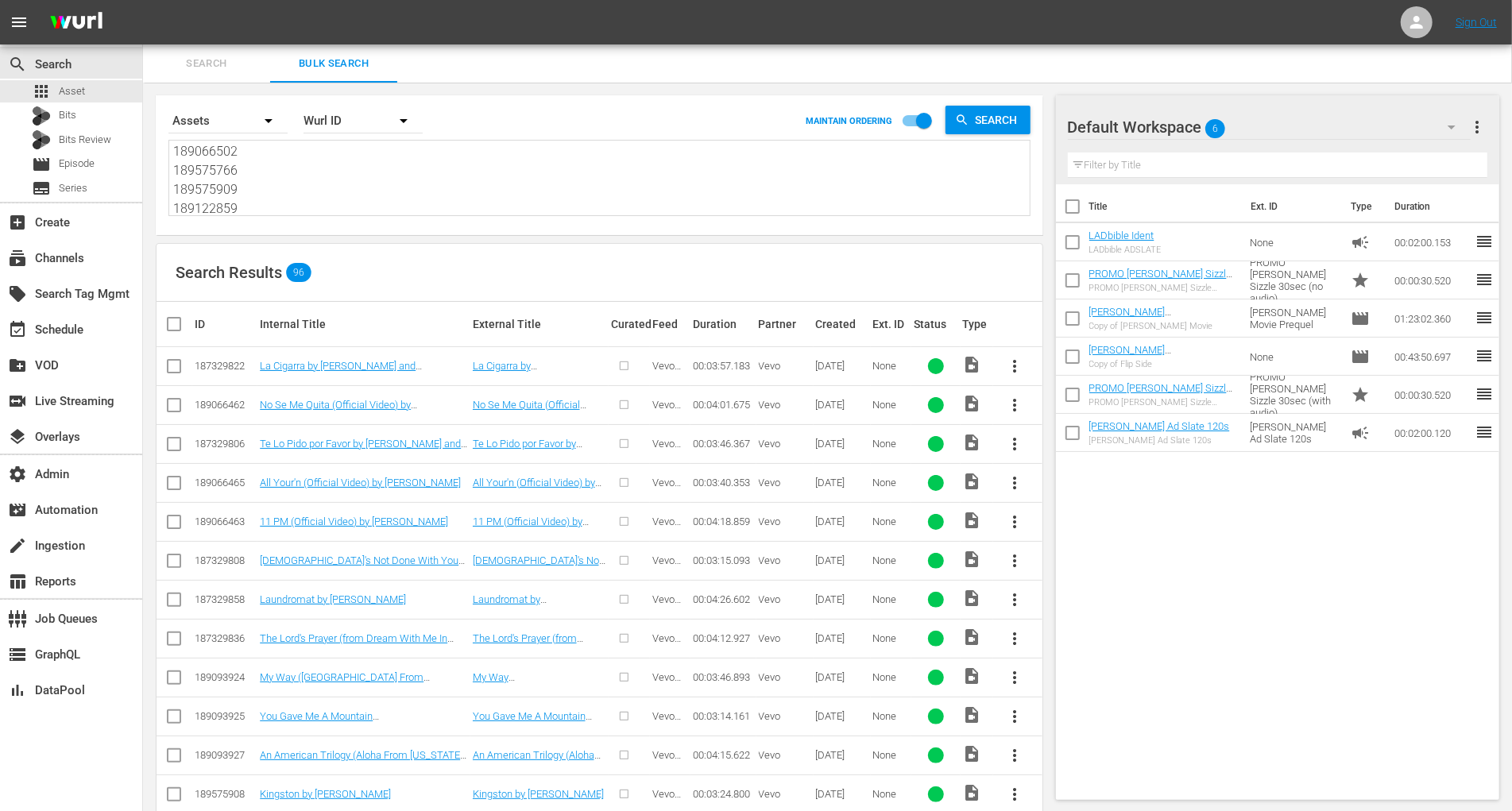
type textarea "187329822 189066462 187329806 189066465 189066463 187329808 187329858 187329836…"
click at [185, 325] on input "checkbox" at bounding box center [179, 324] width 32 height 19
checkbox input "true"
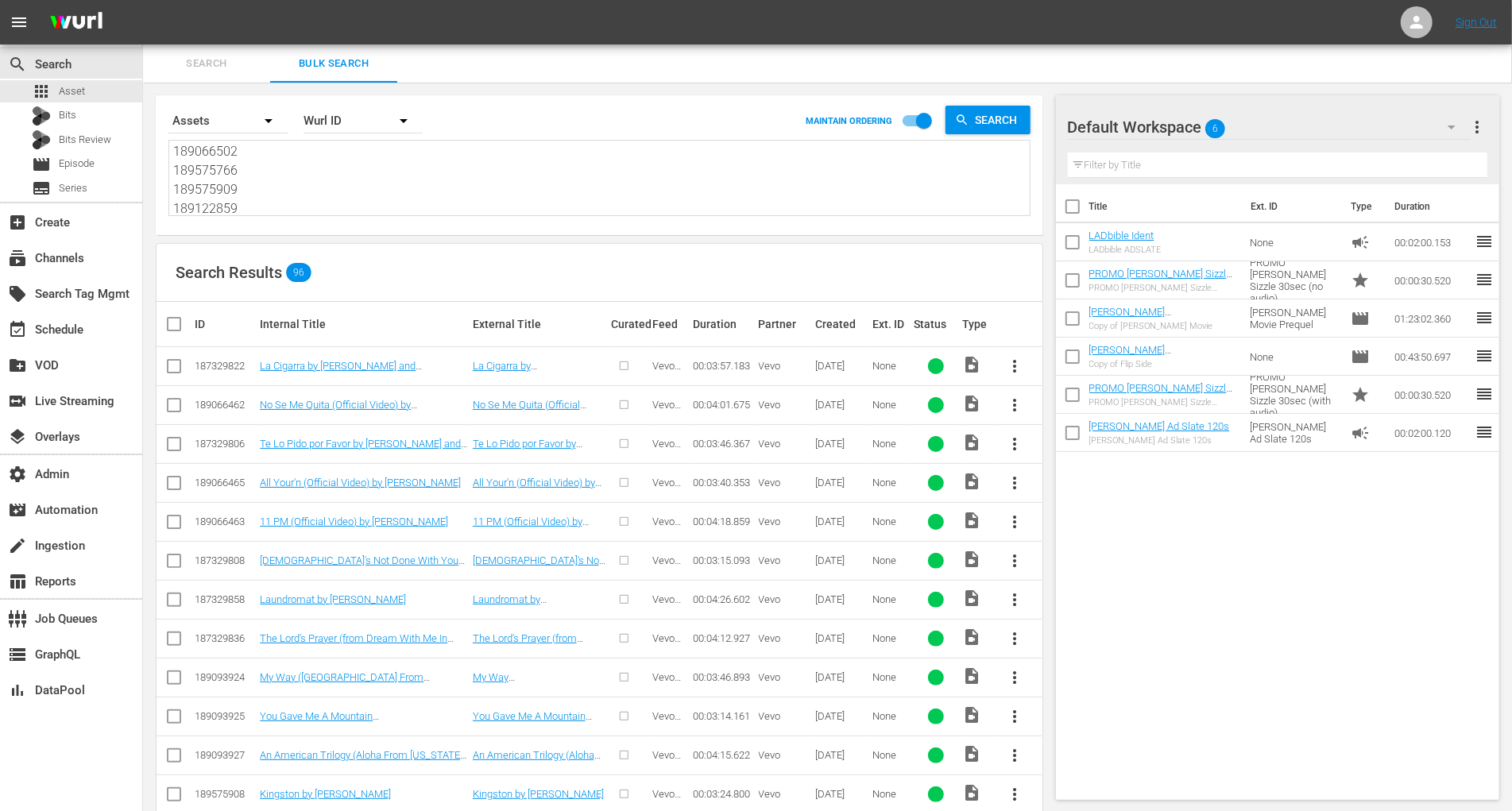
checkbox input "true"
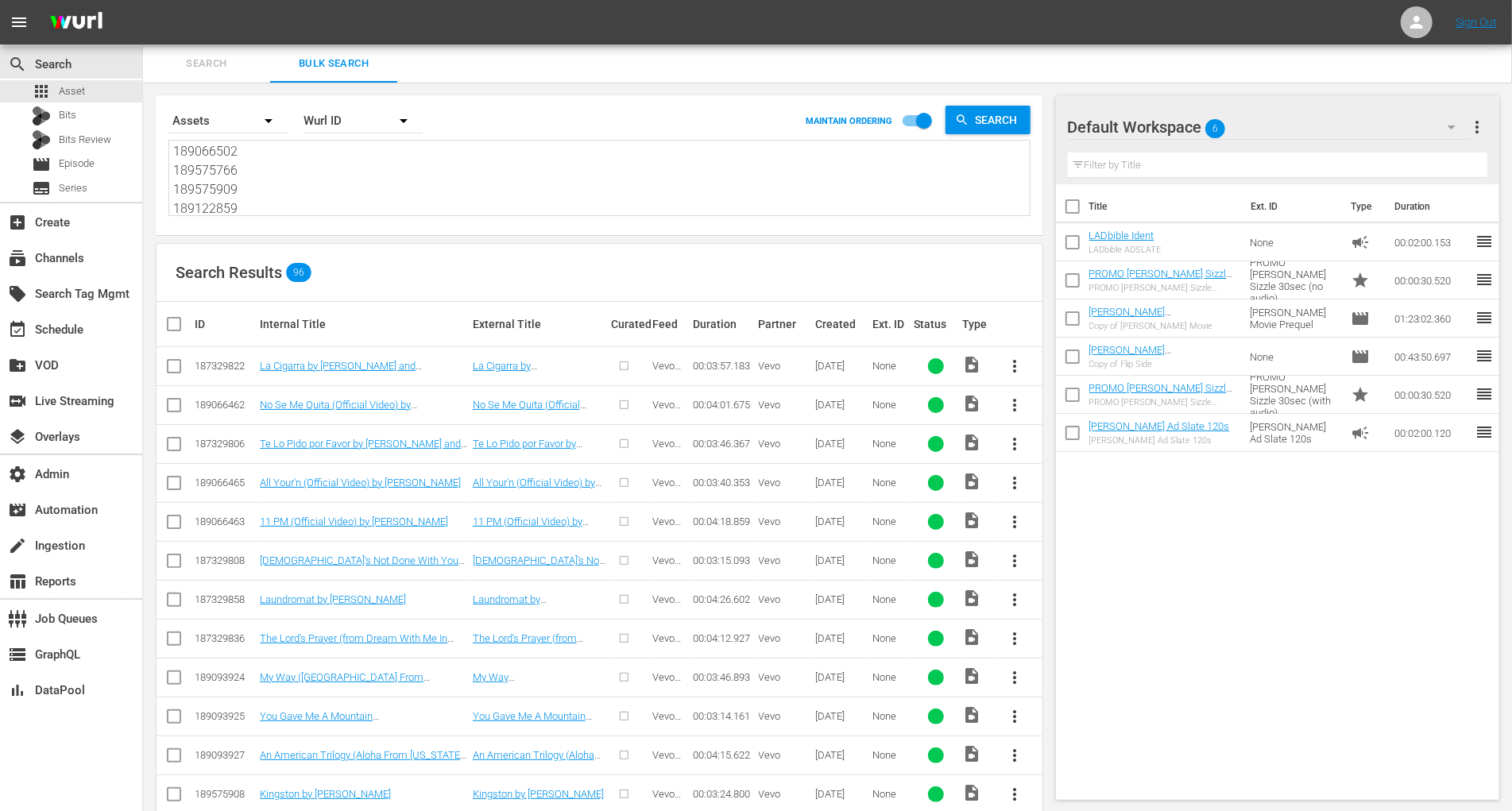
checkbox input "true"
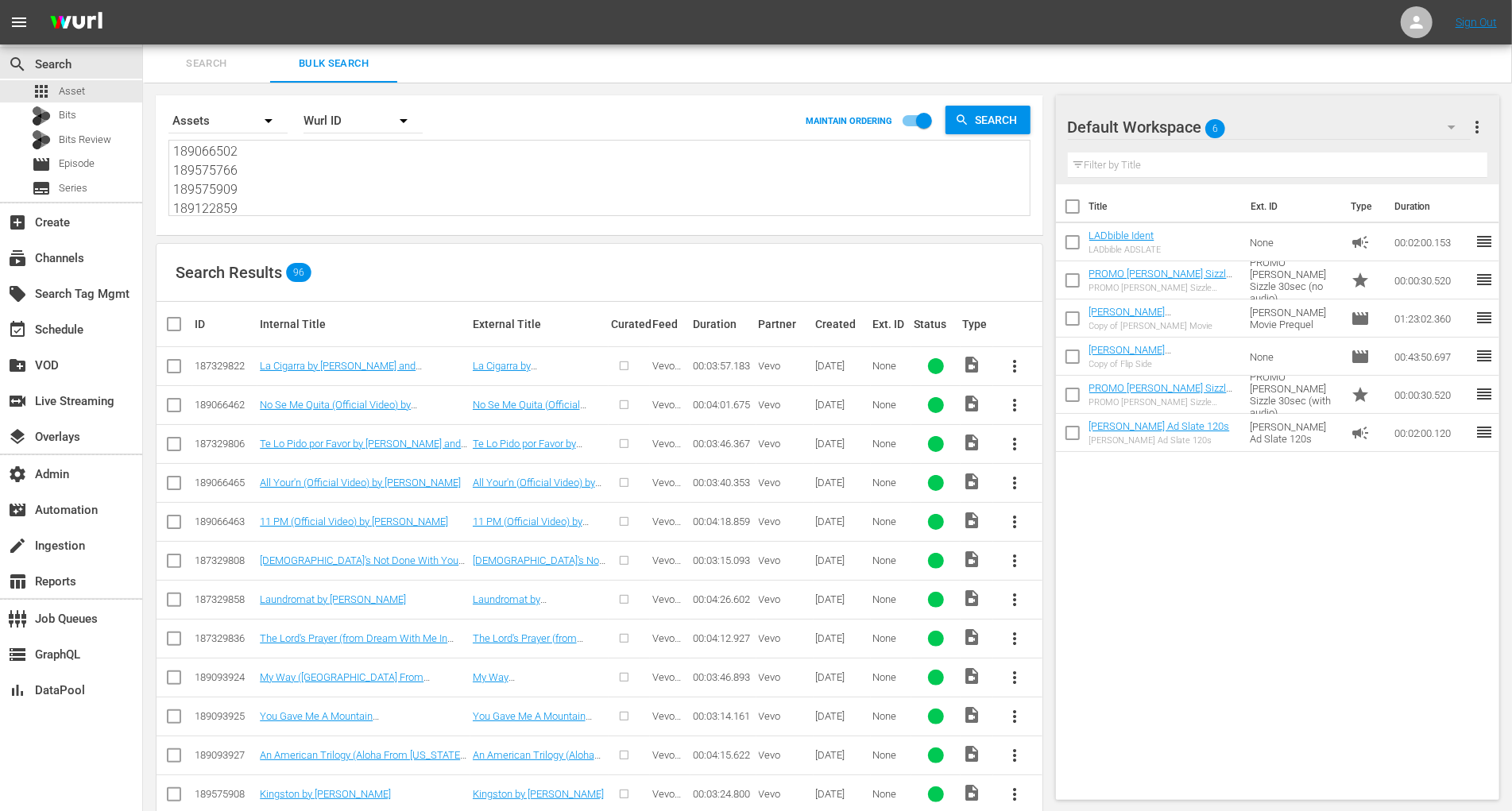
checkbox input "true"
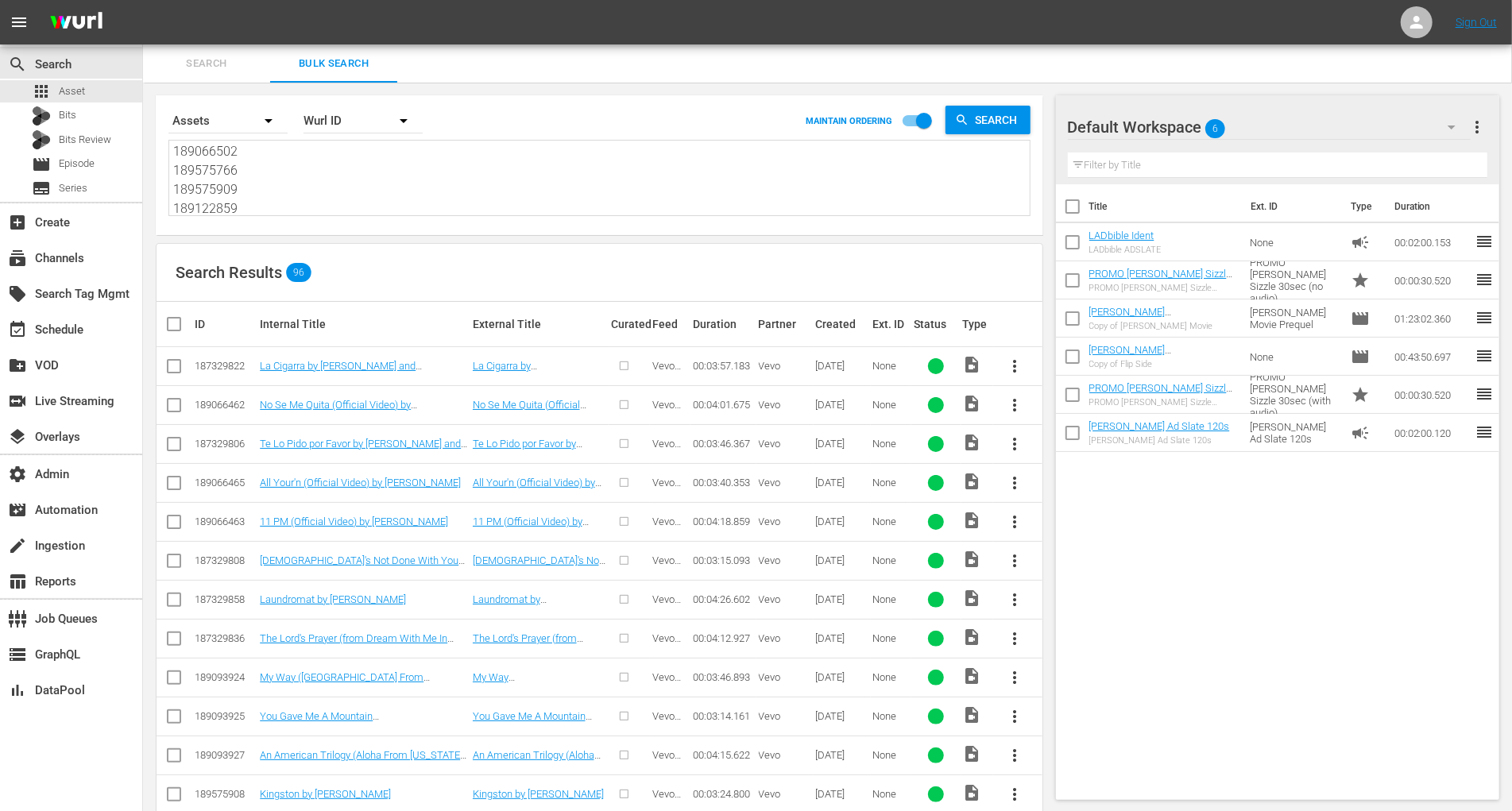
checkbox input "true"
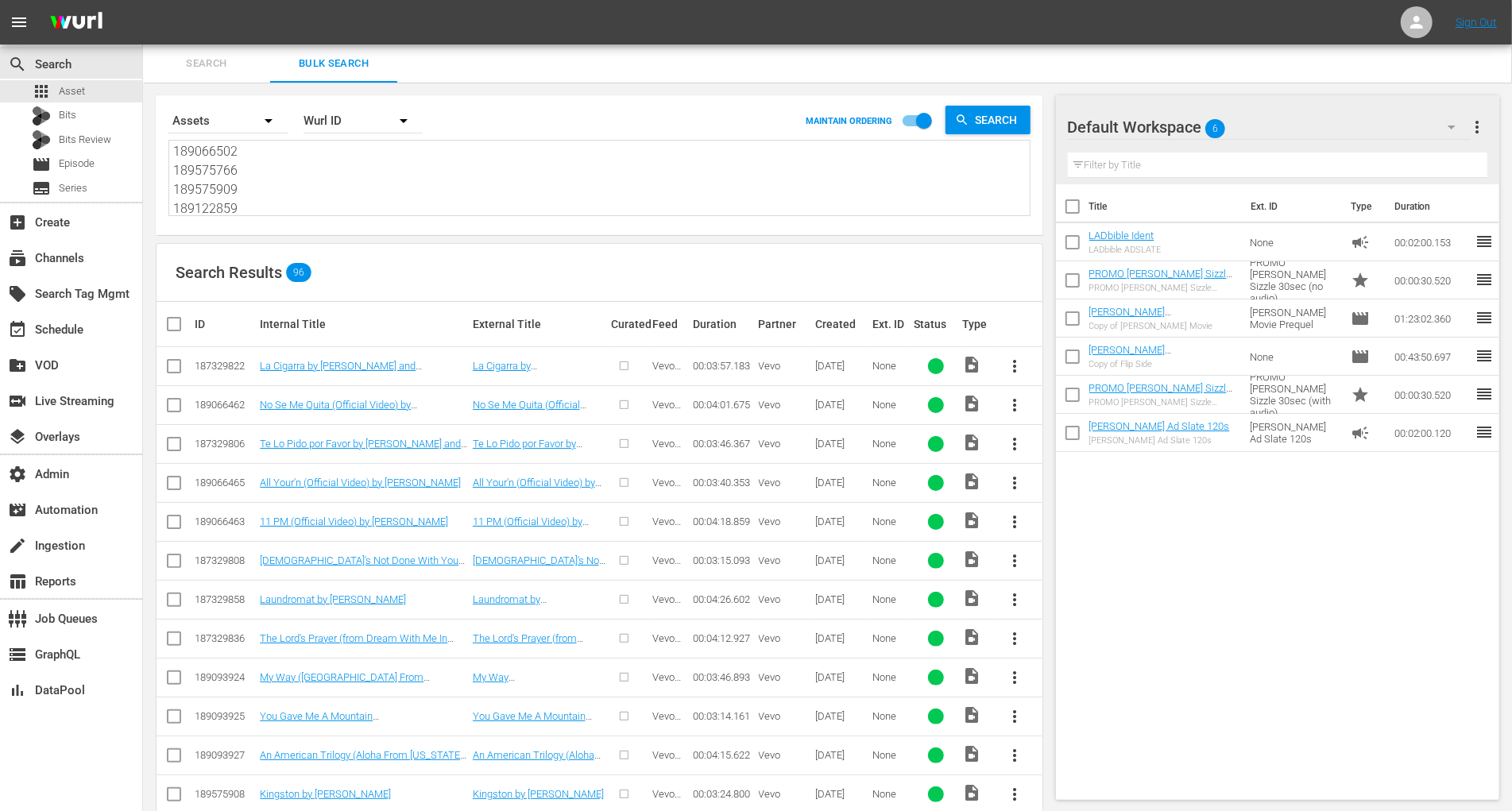
checkbox input "true"
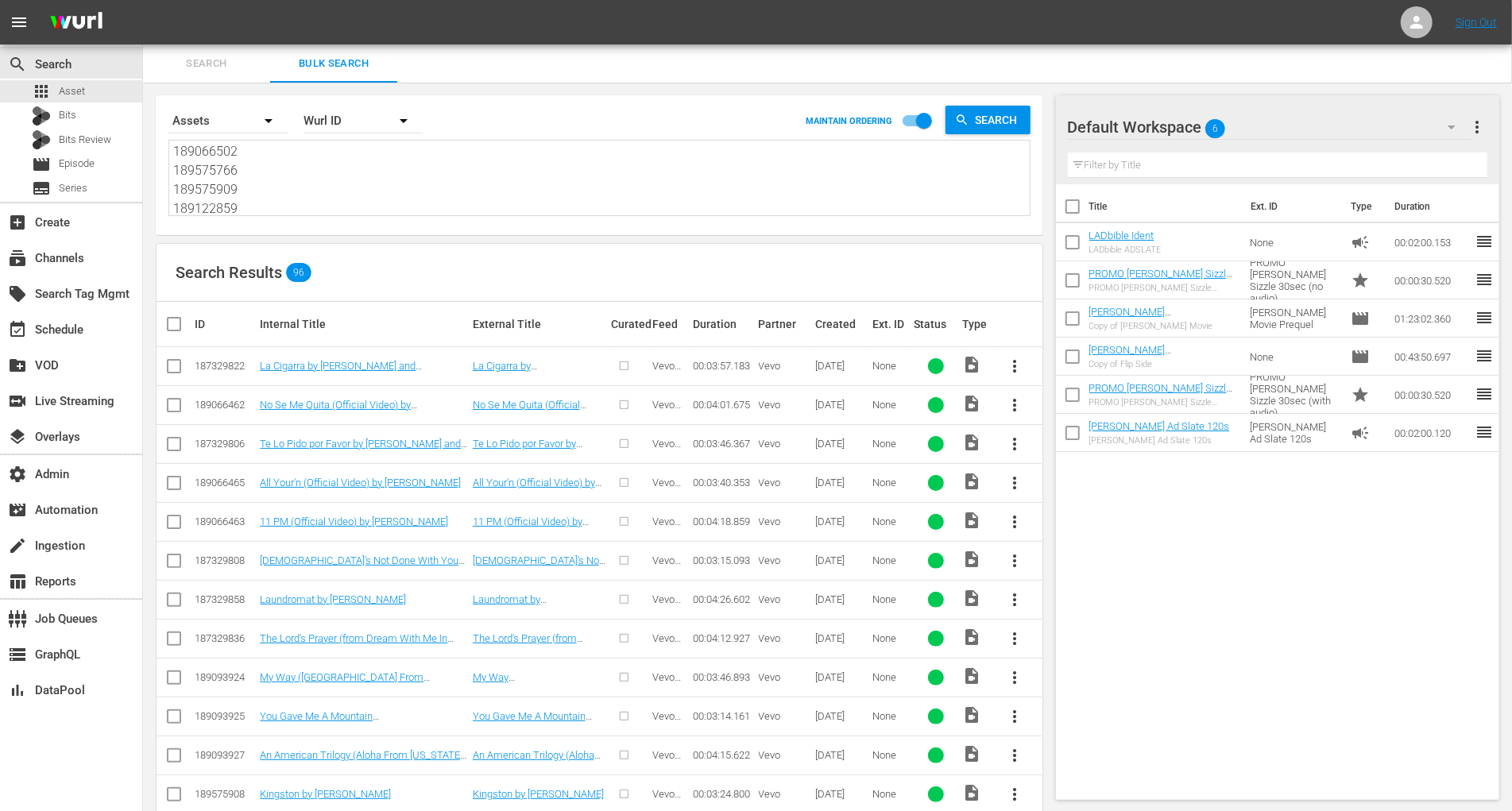
checkbox input "true"
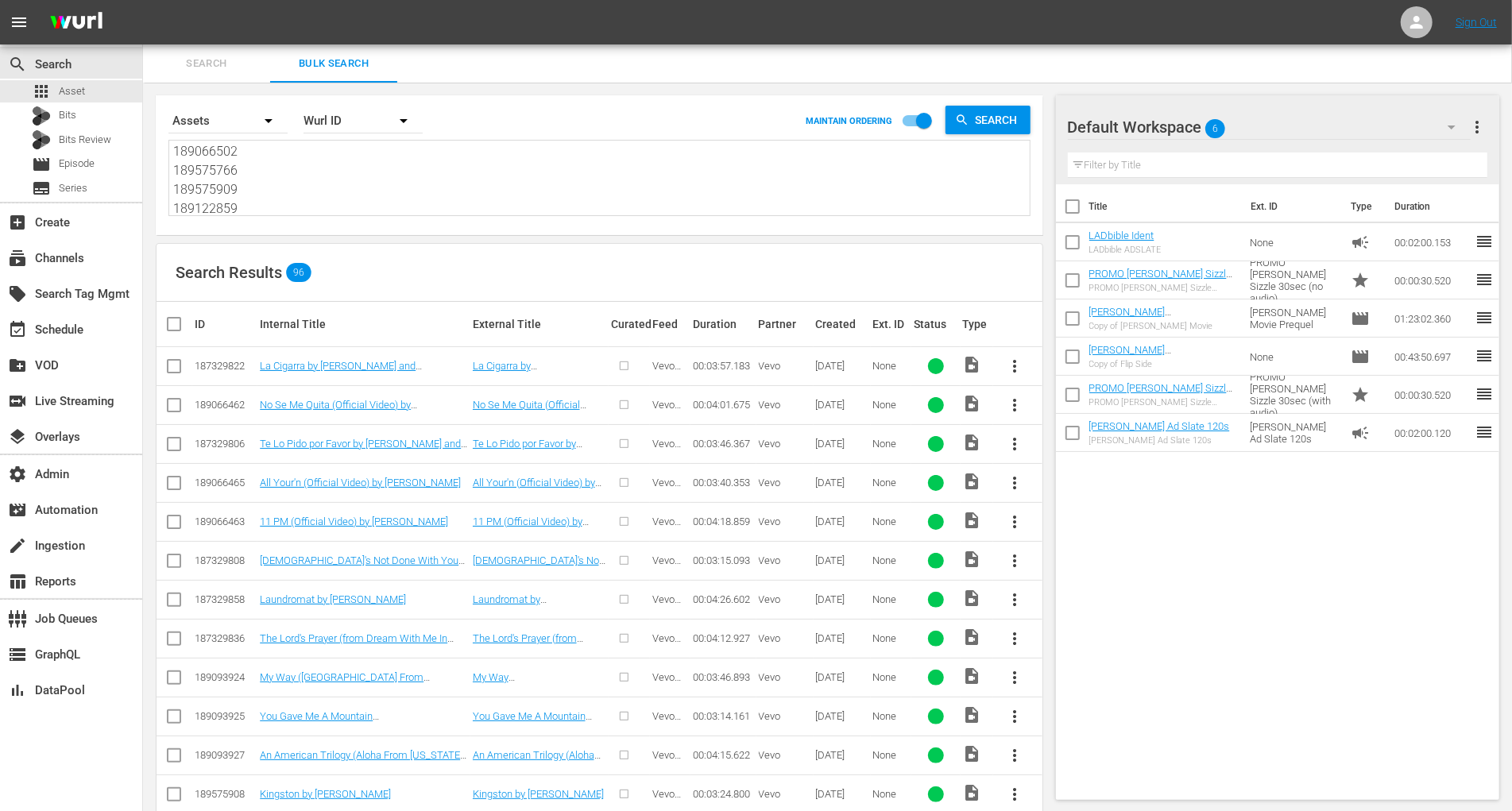
checkbox input "true"
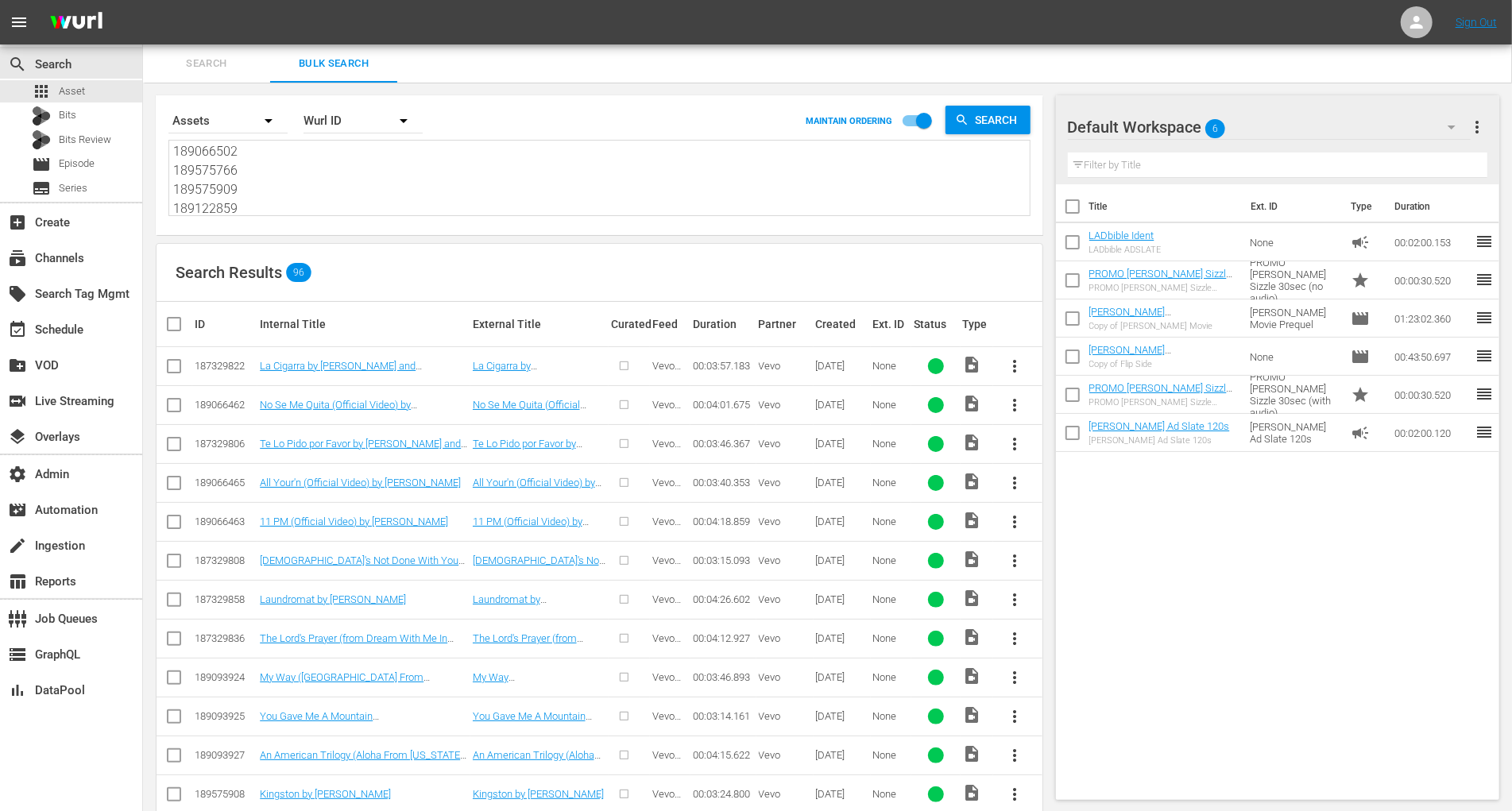
checkbox input "true"
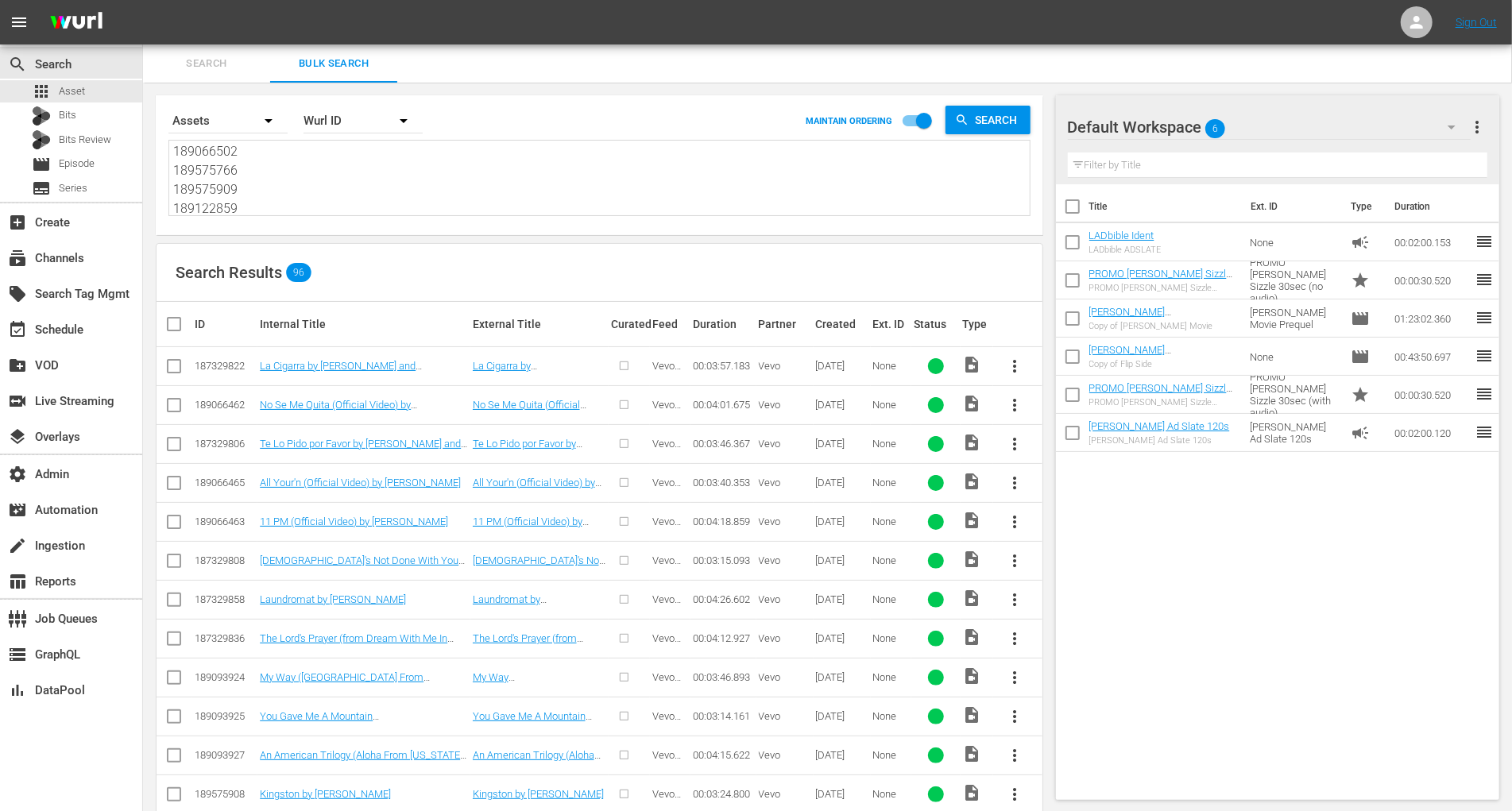
checkbox input "true"
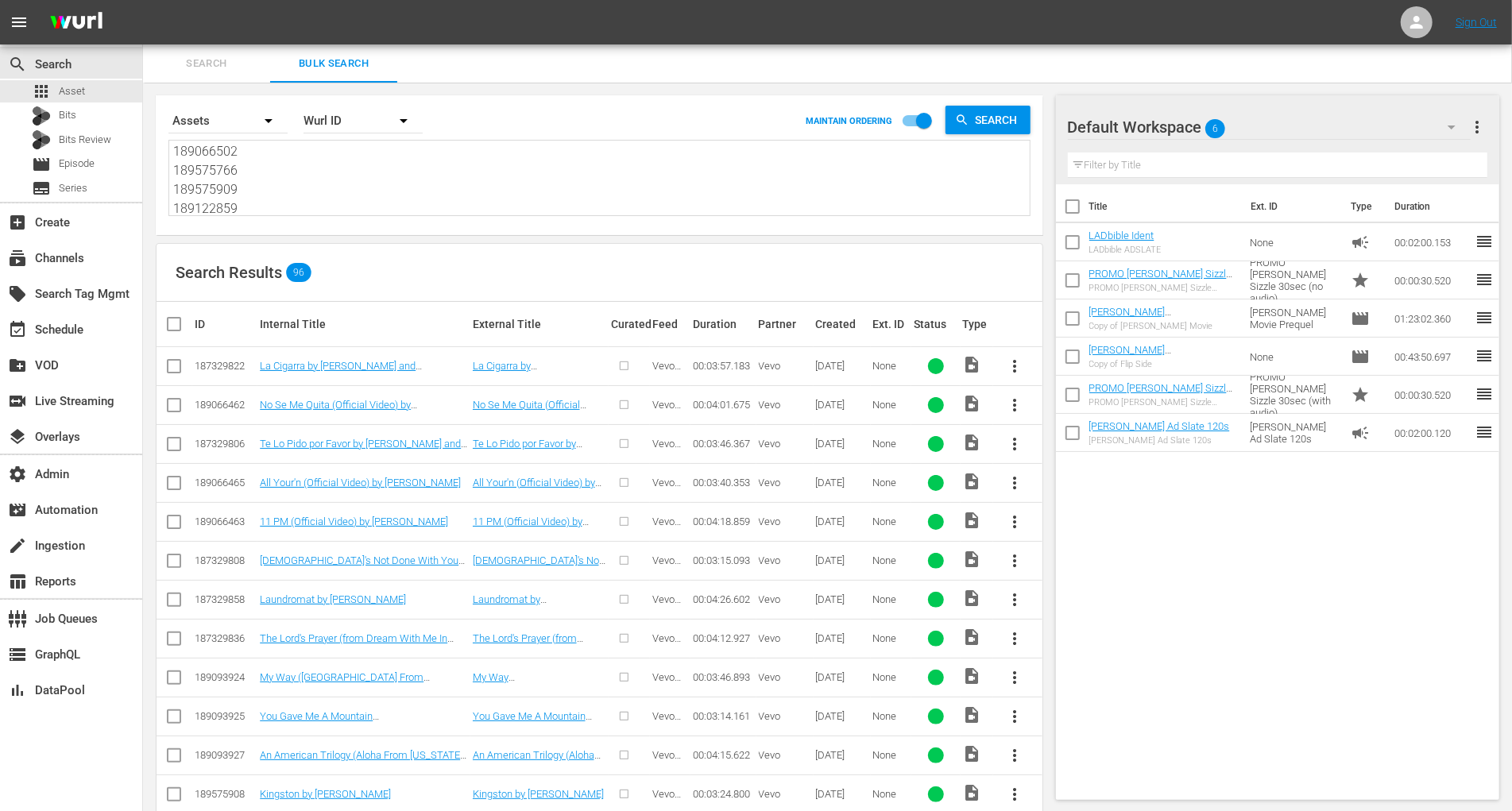
checkbox input "true"
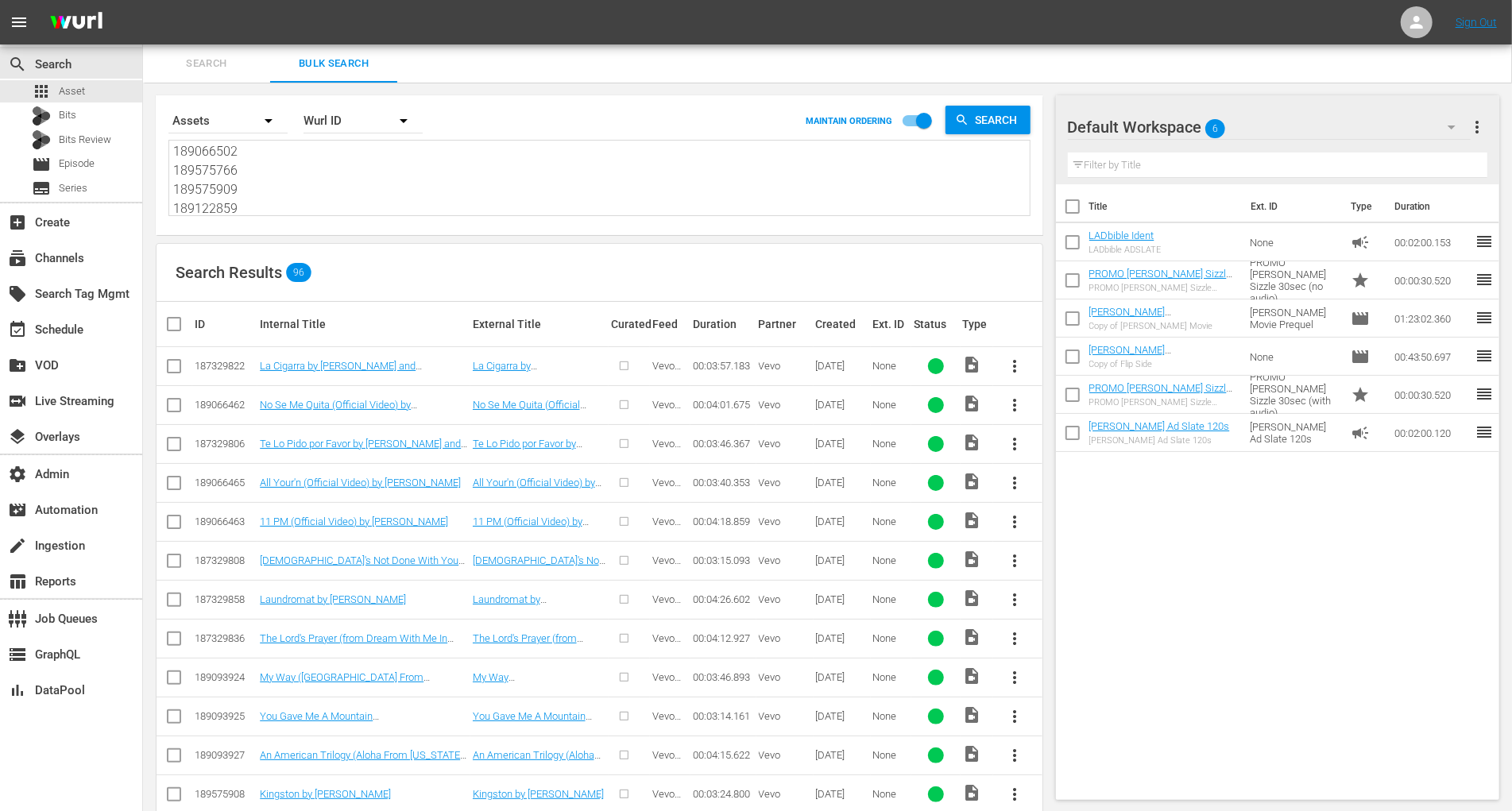
checkbox input "true"
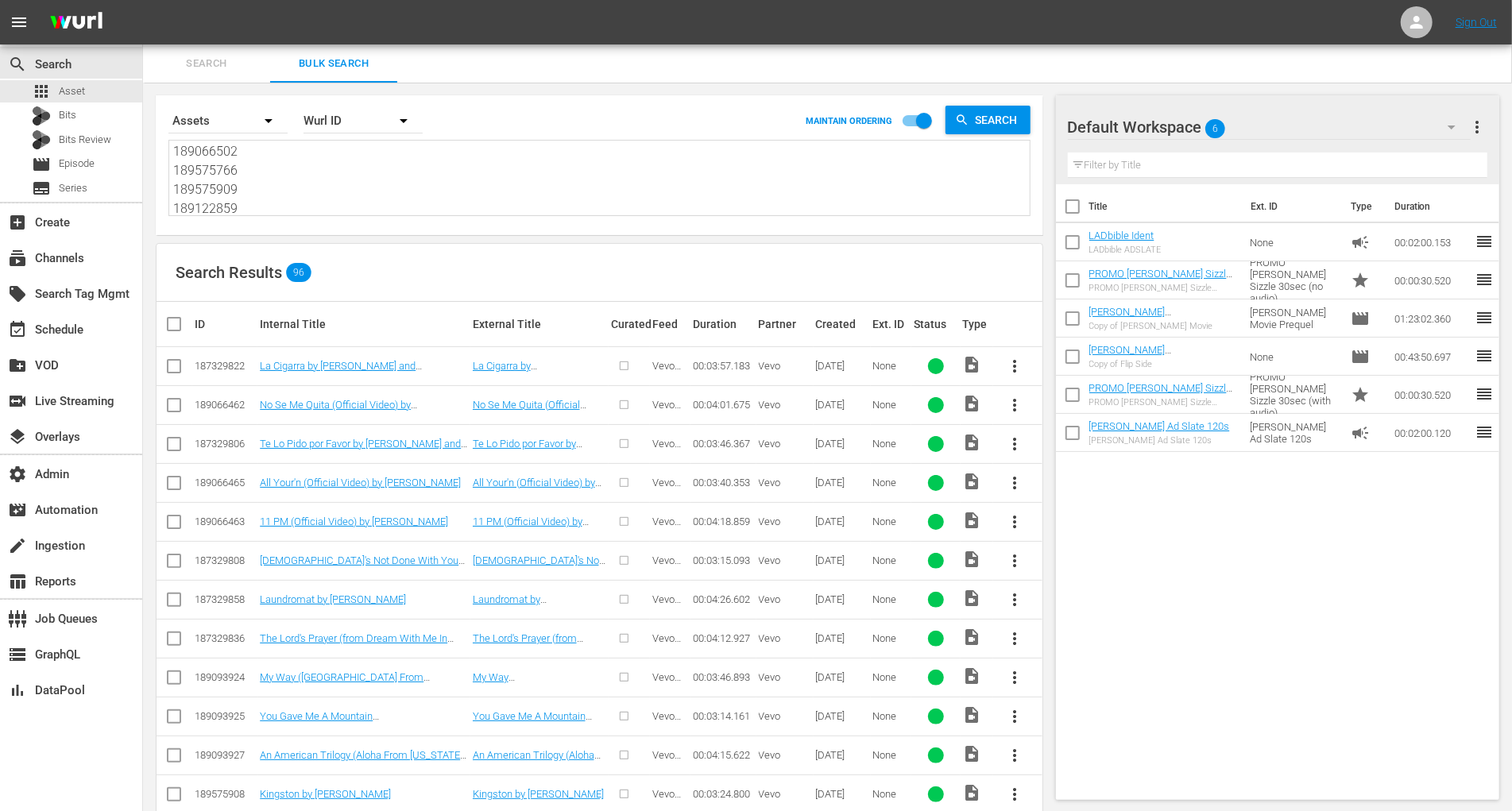
checkbox input "true"
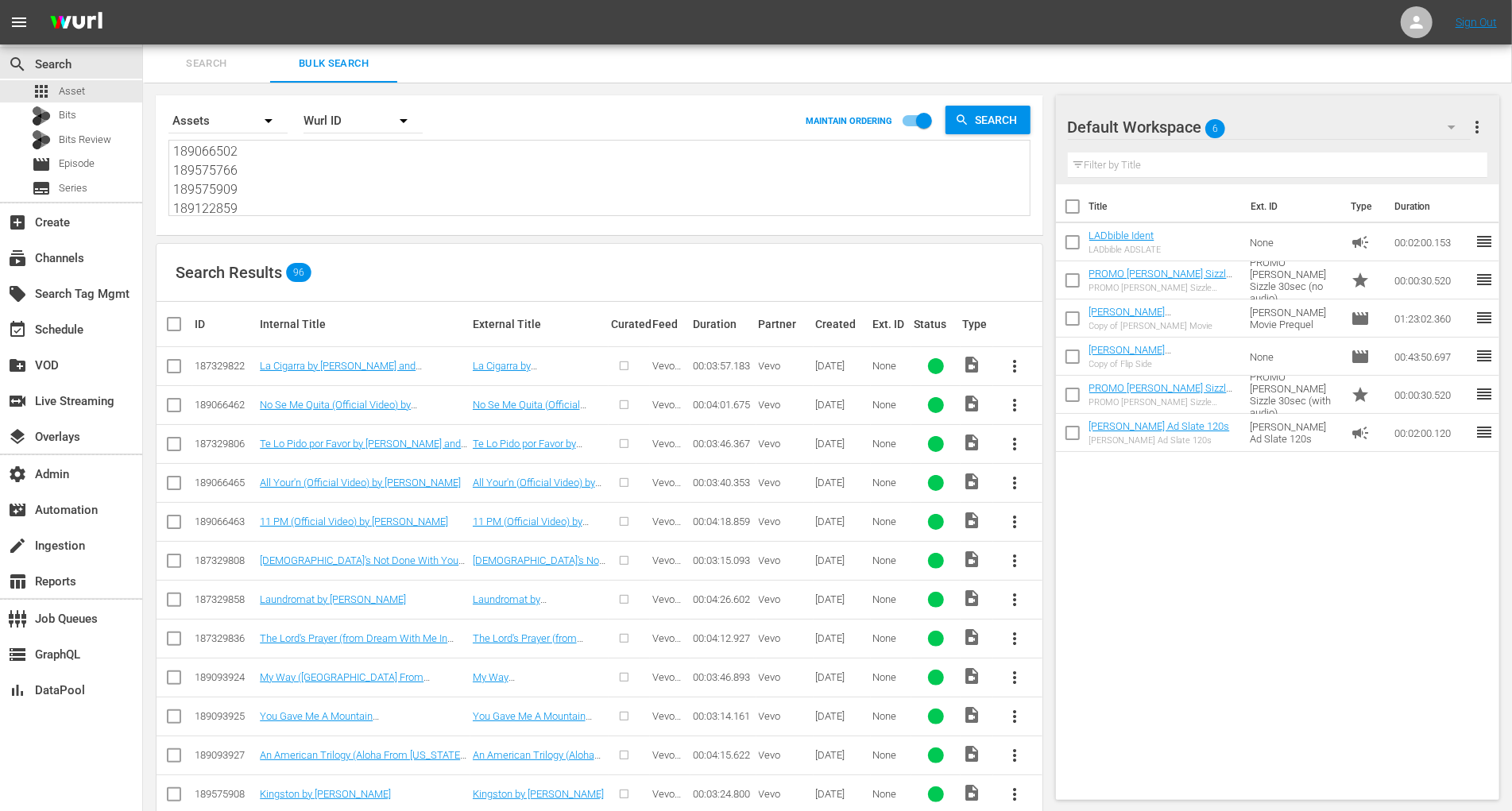
checkbox input "true"
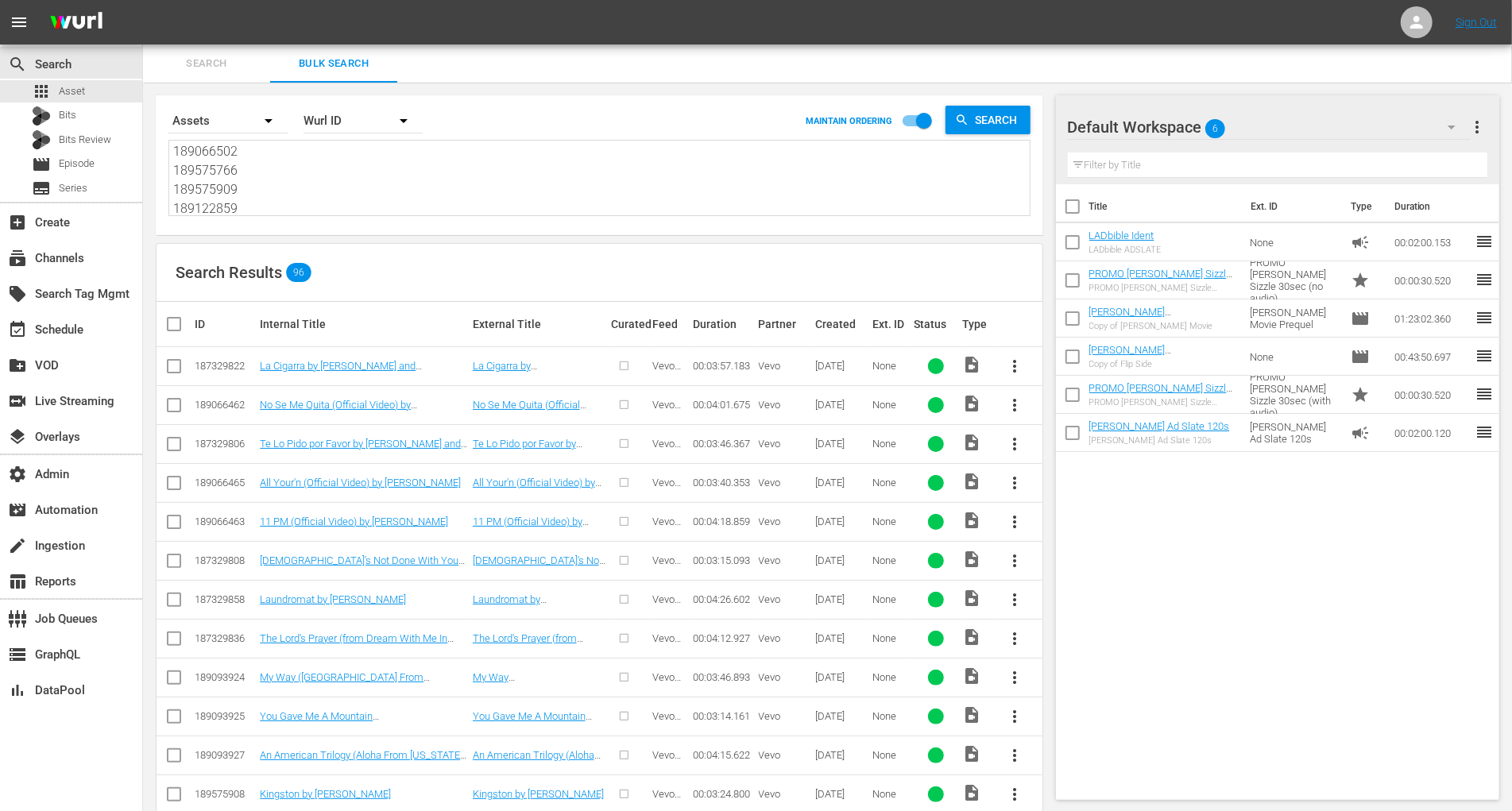
checkbox input "true"
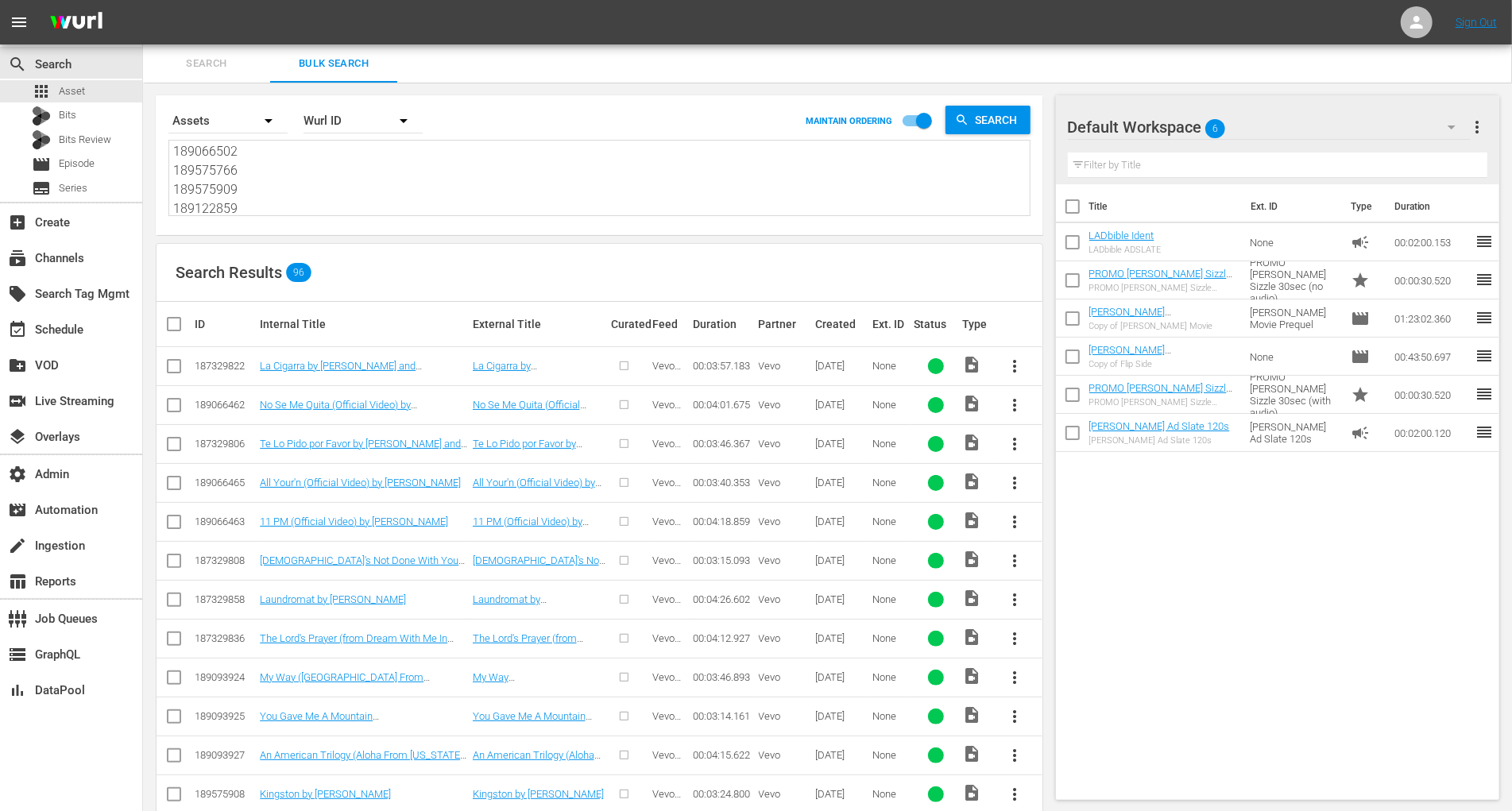
checkbox input "true"
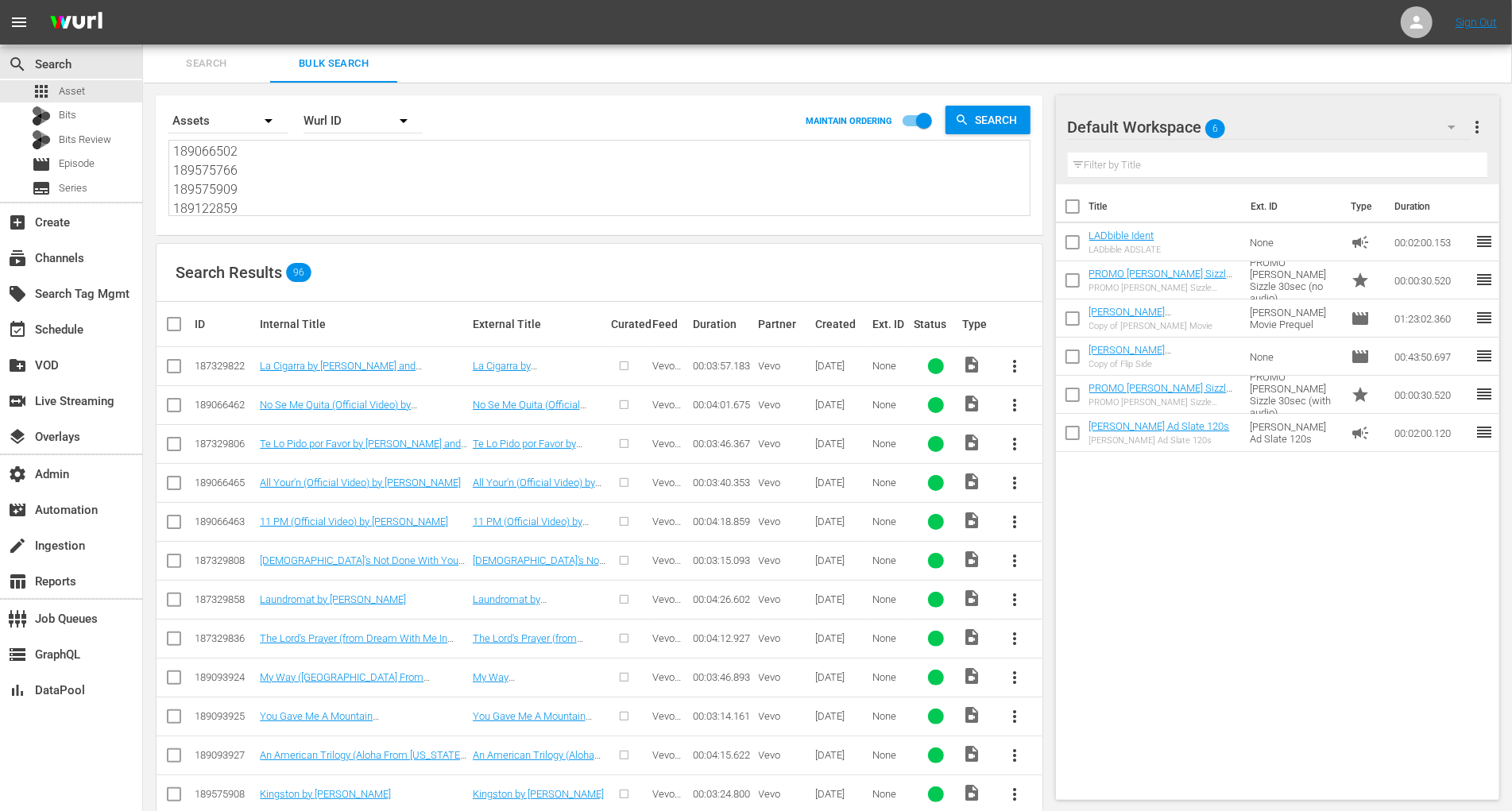
checkbox input "true"
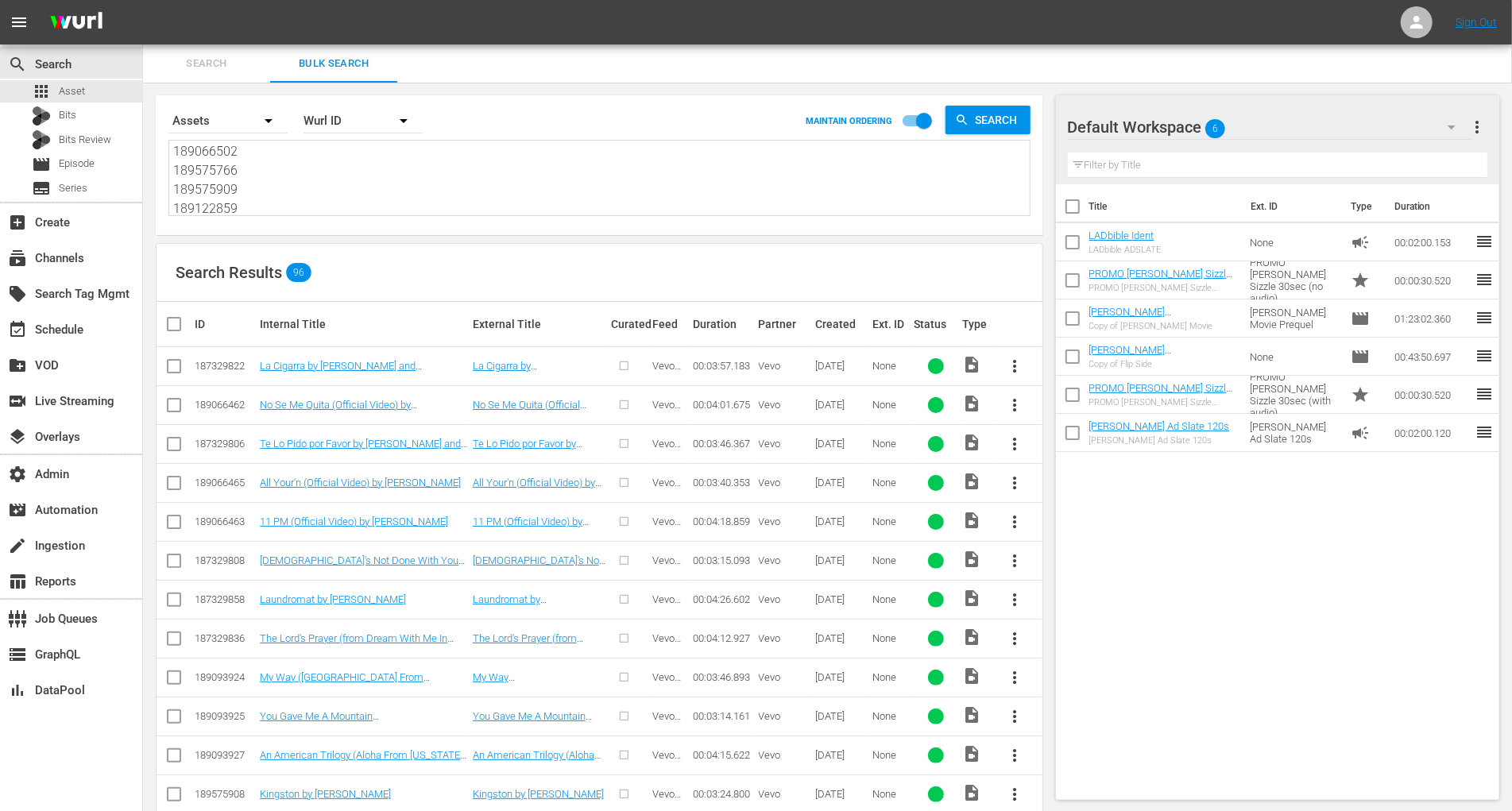
checkbox input "true"
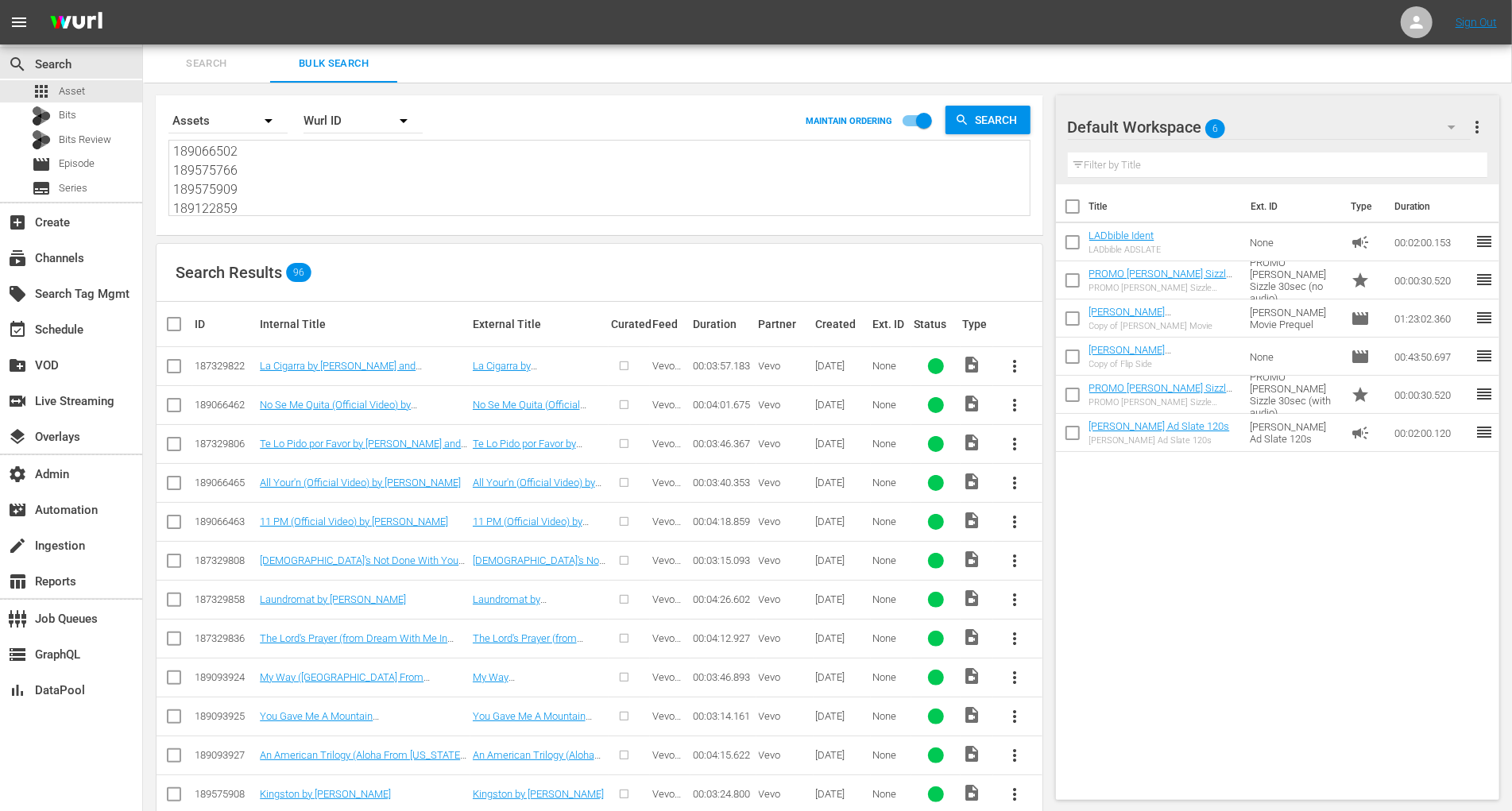
checkbox input "true"
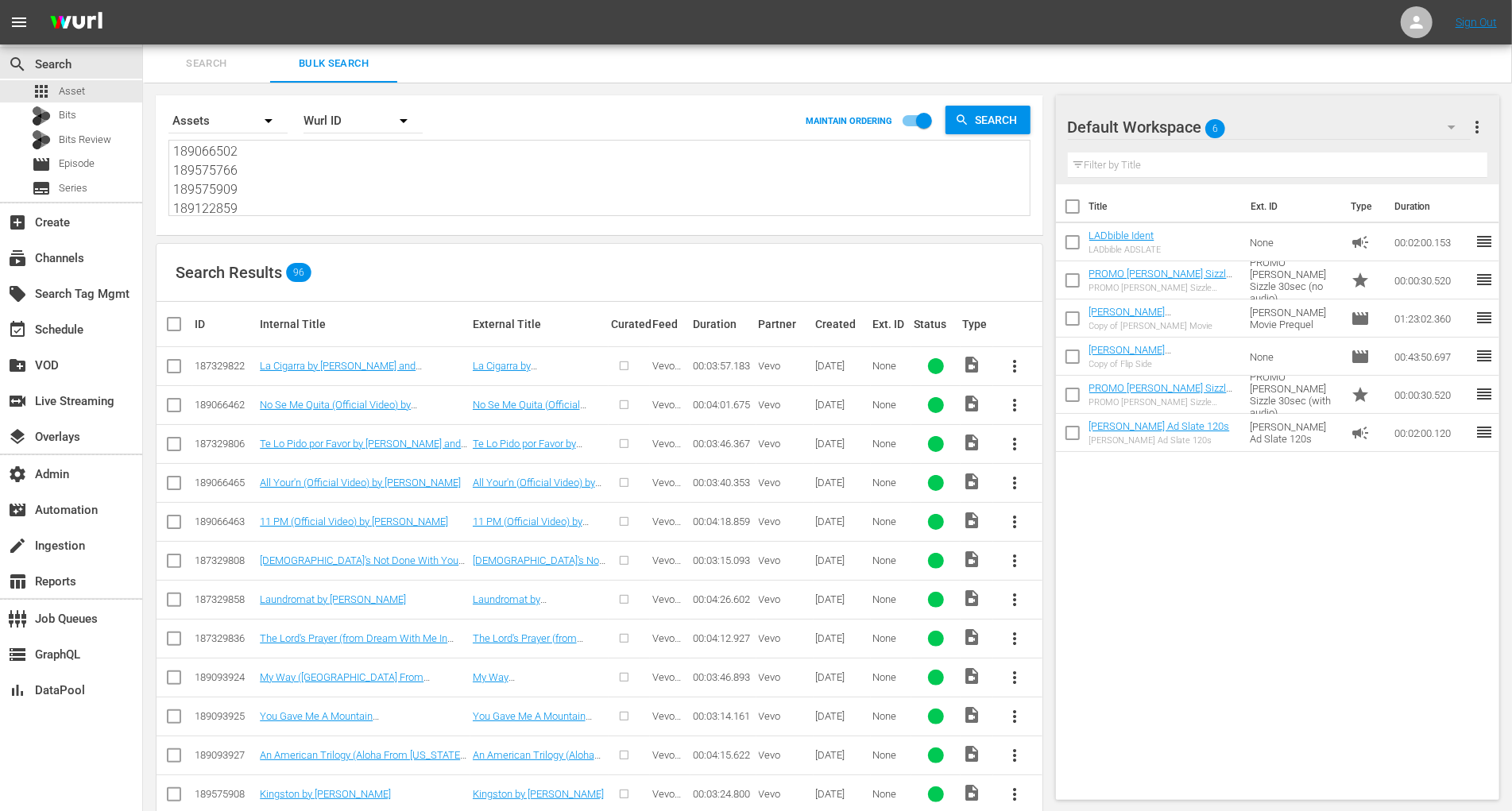
checkbox input "true"
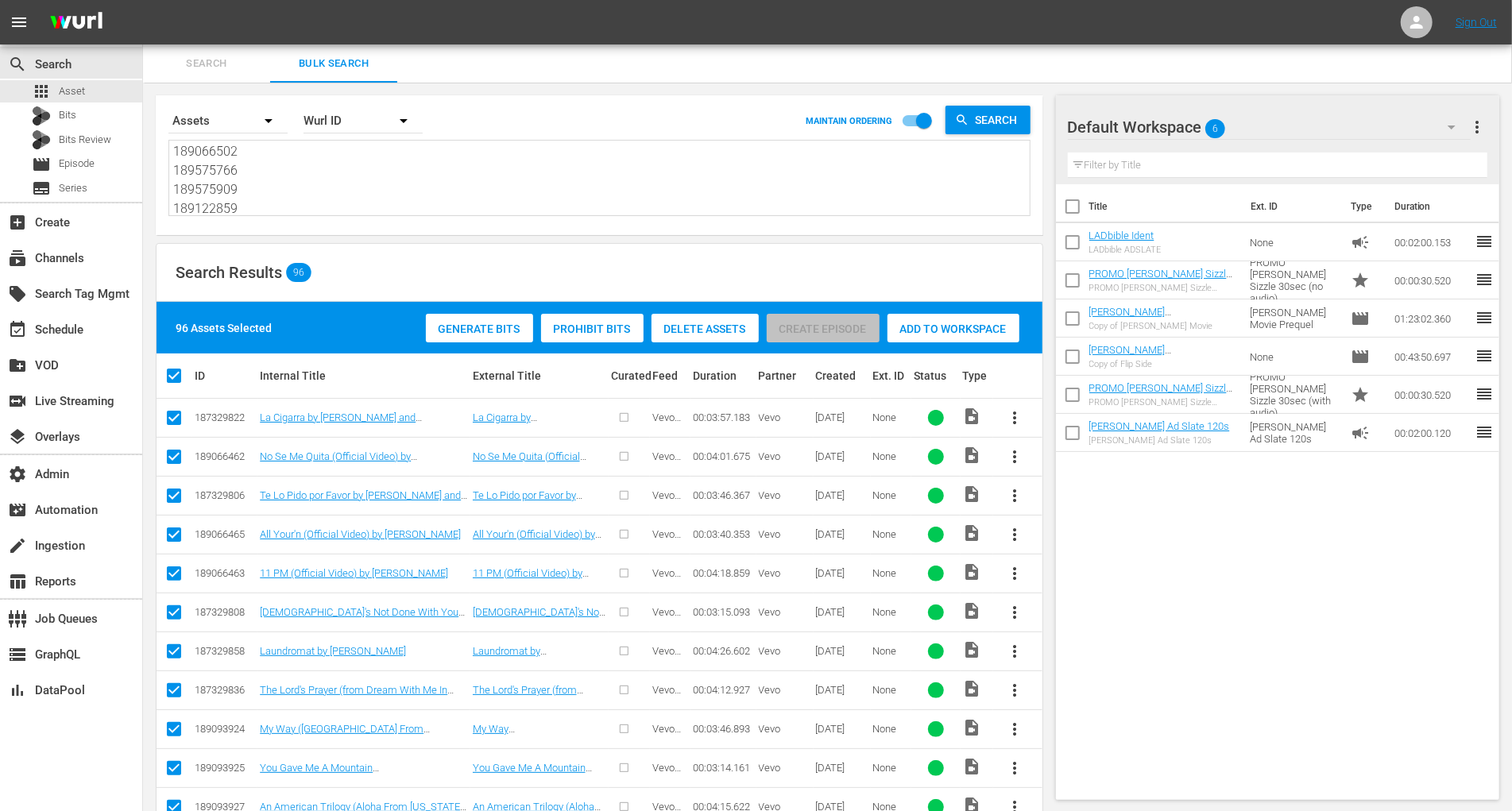
click at [454, 327] on span "Generate Bits" at bounding box center [480, 328] width 107 height 12
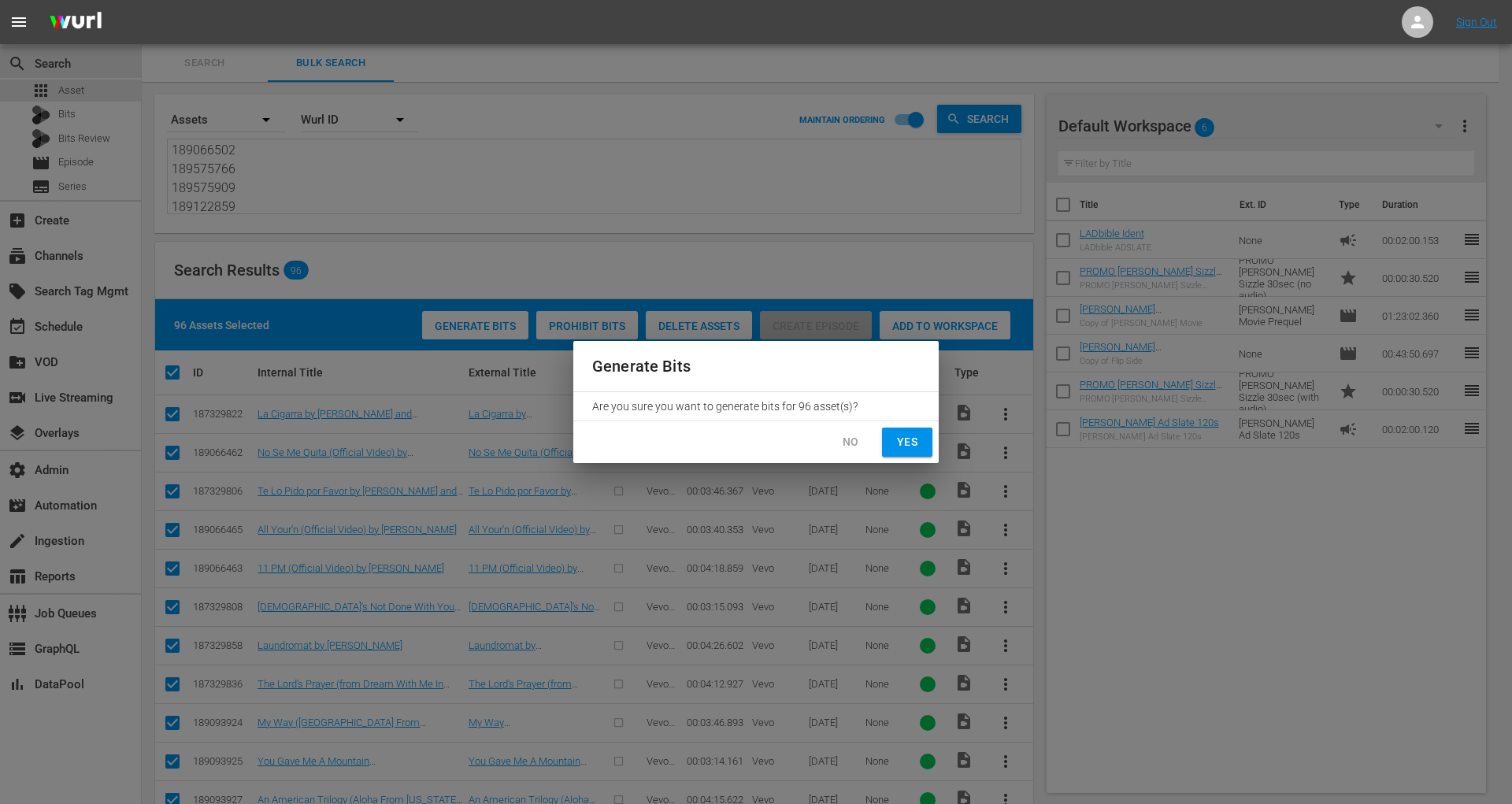
click at [890, 437] on button "Yes" at bounding box center [906, 442] width 50 height 29
